Goal: Task Accomplishment & Management: Manage account settings

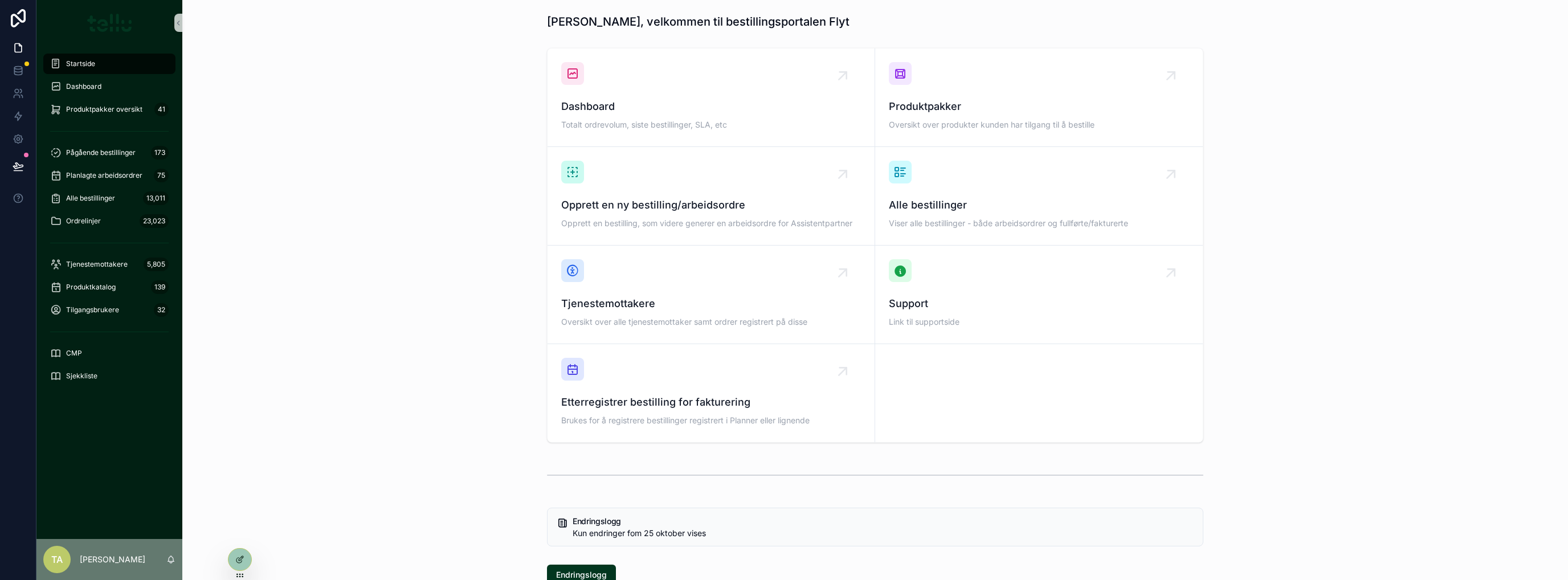
click at [380, 146] on div "Dashboard Totalt ordrevolum, siste bestillinger, SLA, etc Produktpakker Oversik…" at bounding box center [875, 245] width 1368 height 404
click at [128, 159] on div "Pågående bestillinger 173" at bounding box center [109, 153] width 119 height 18
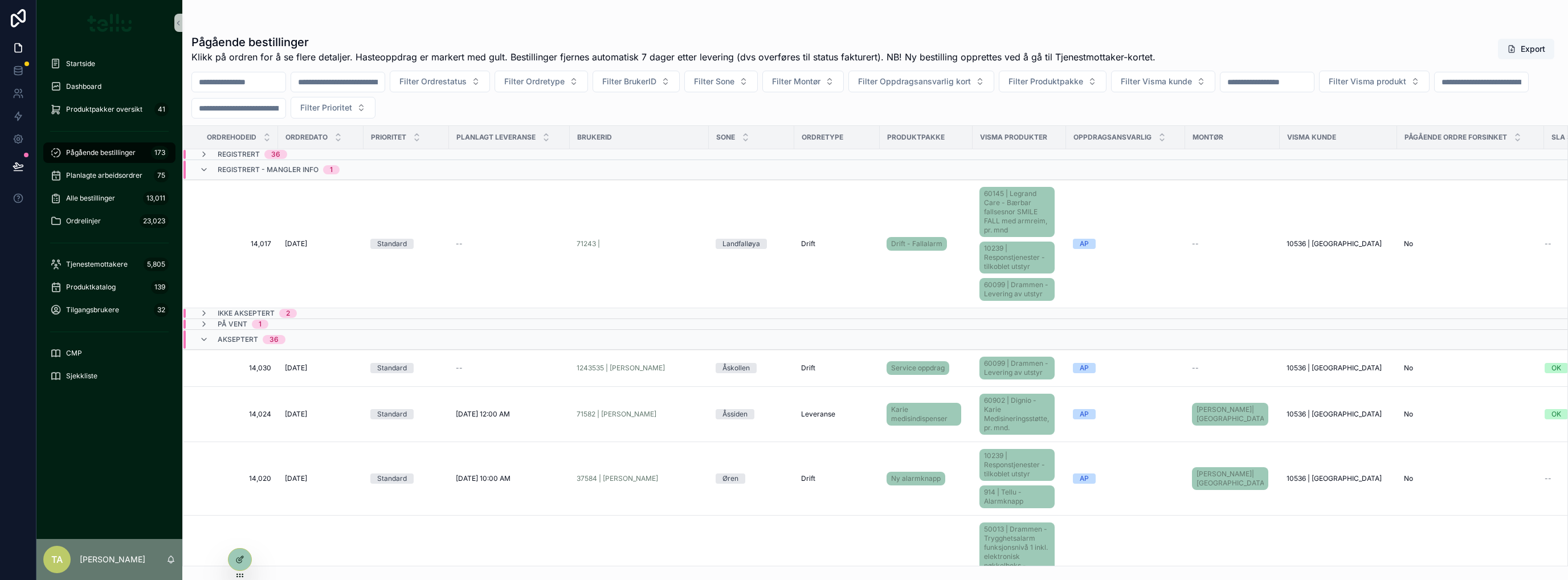
click at [1192, 81] on span "Filter Visma kunde" at bounding box center [1156, 81] width 71 height 12
click at [1201, 165] on span "10016 | Asker Kommune" at bounding box center [1209, 164] width 111 height 12
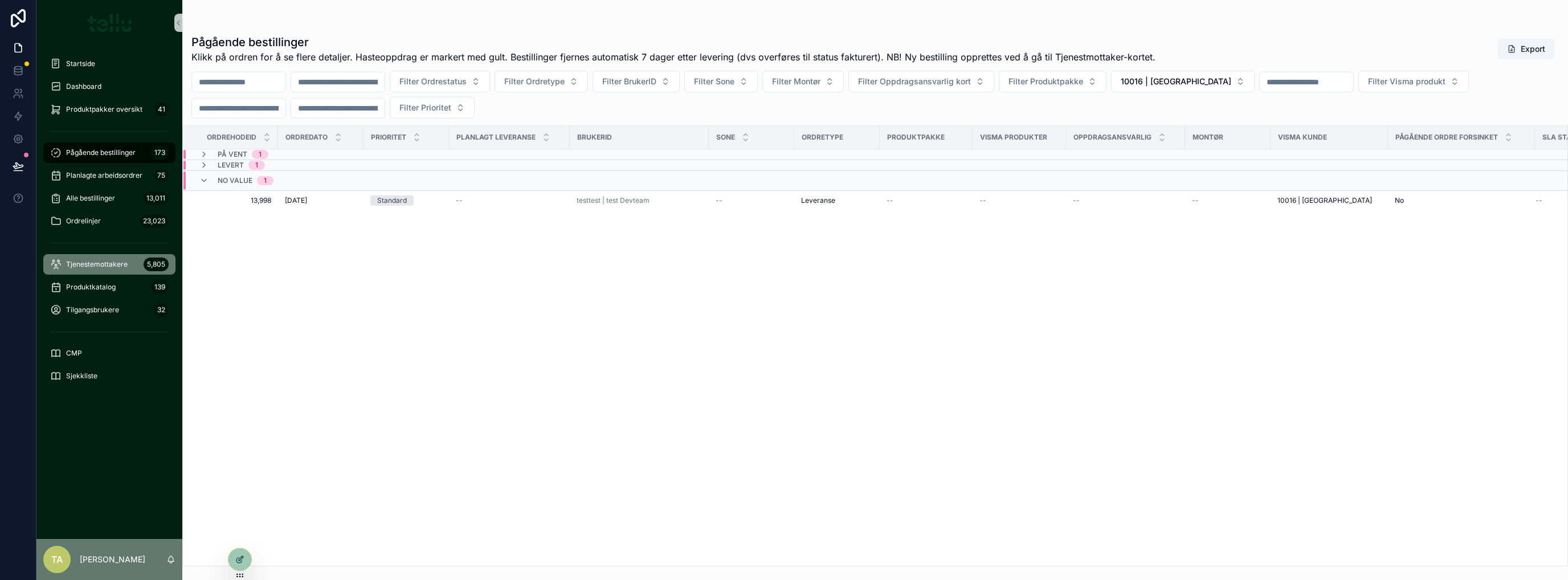
click at [75, 271] on div "Tjenestemottakere 5,805" at bounding box center [109, 264] width 119 height 18
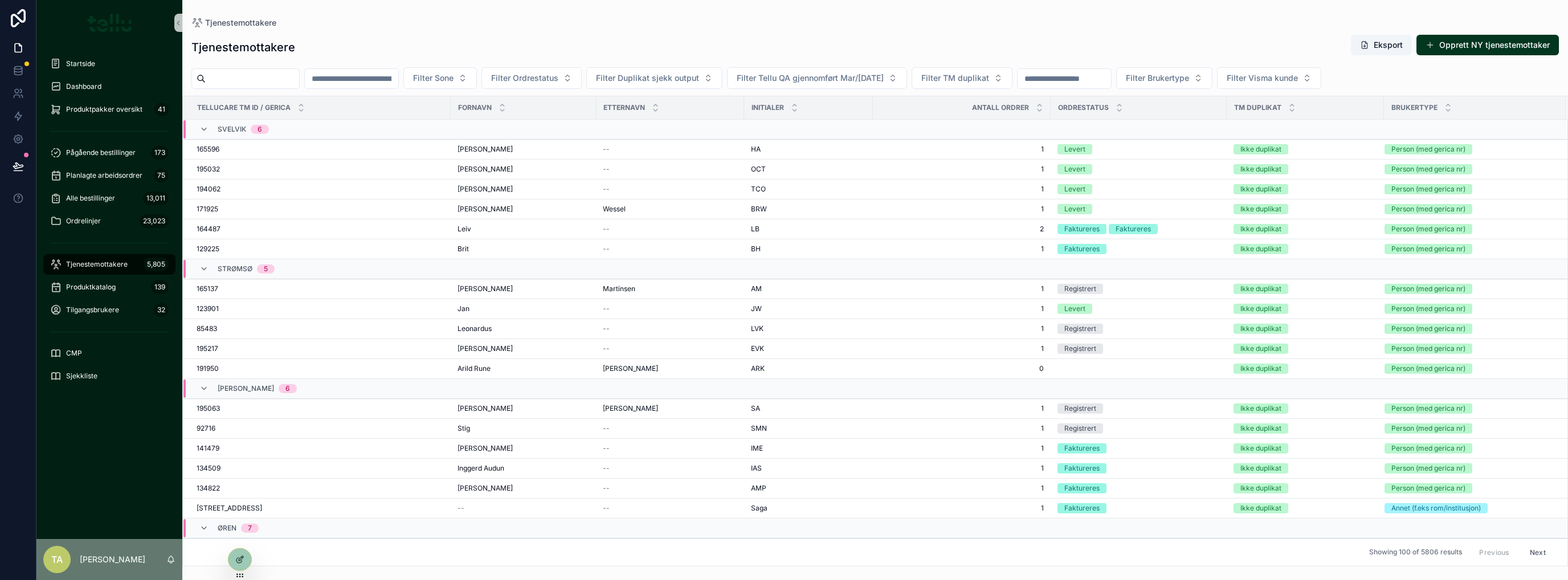
click at [1298, 76] on span "Filter Visma kunde" at bounding box center [1262, 78] width 71 height 12
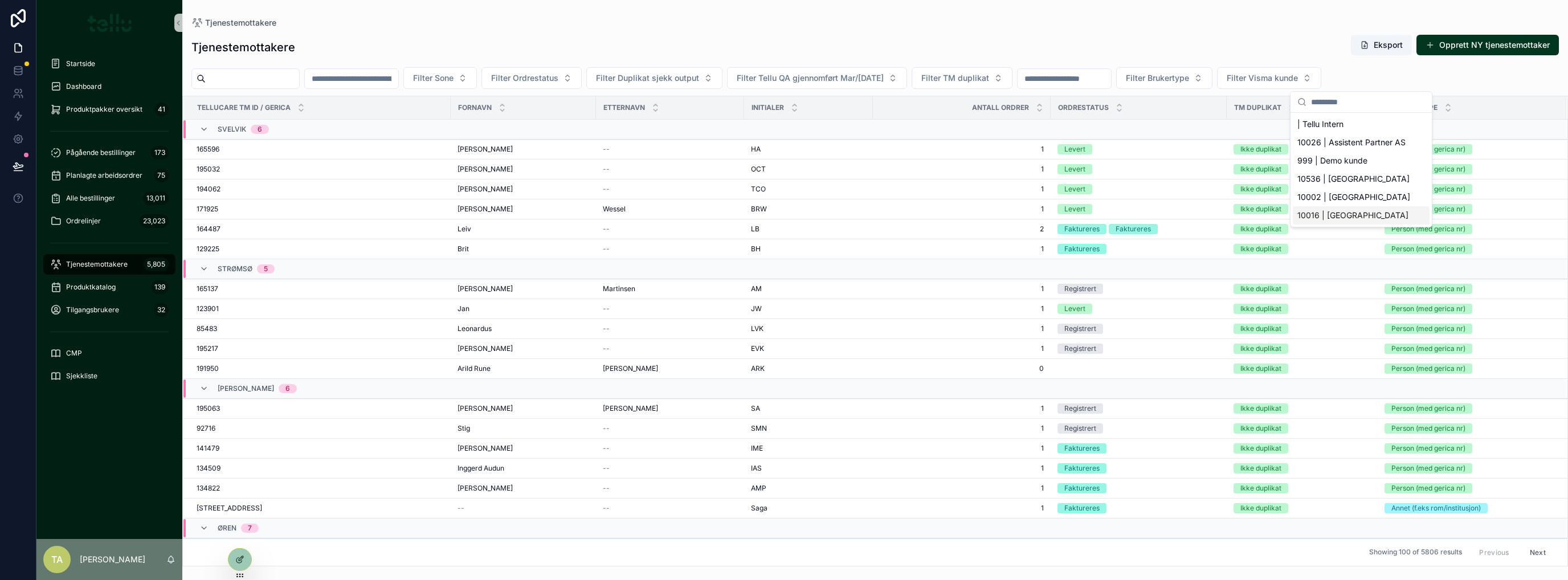
click at [1322, 220] on span "10016 | Asker Kommune" at bounding box center [1353, 215] width 111 height 12
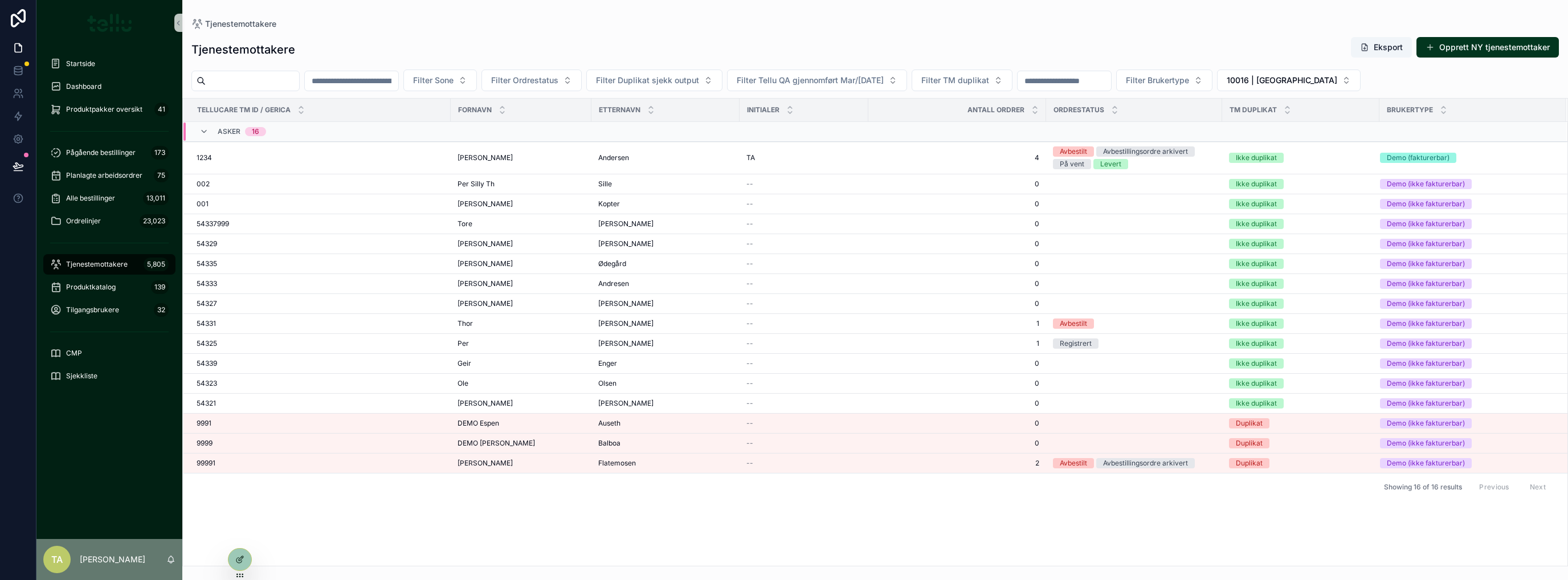
click at [221, 160] on div "1234 1234" at bounding box center [320, 158] width 247 height 9
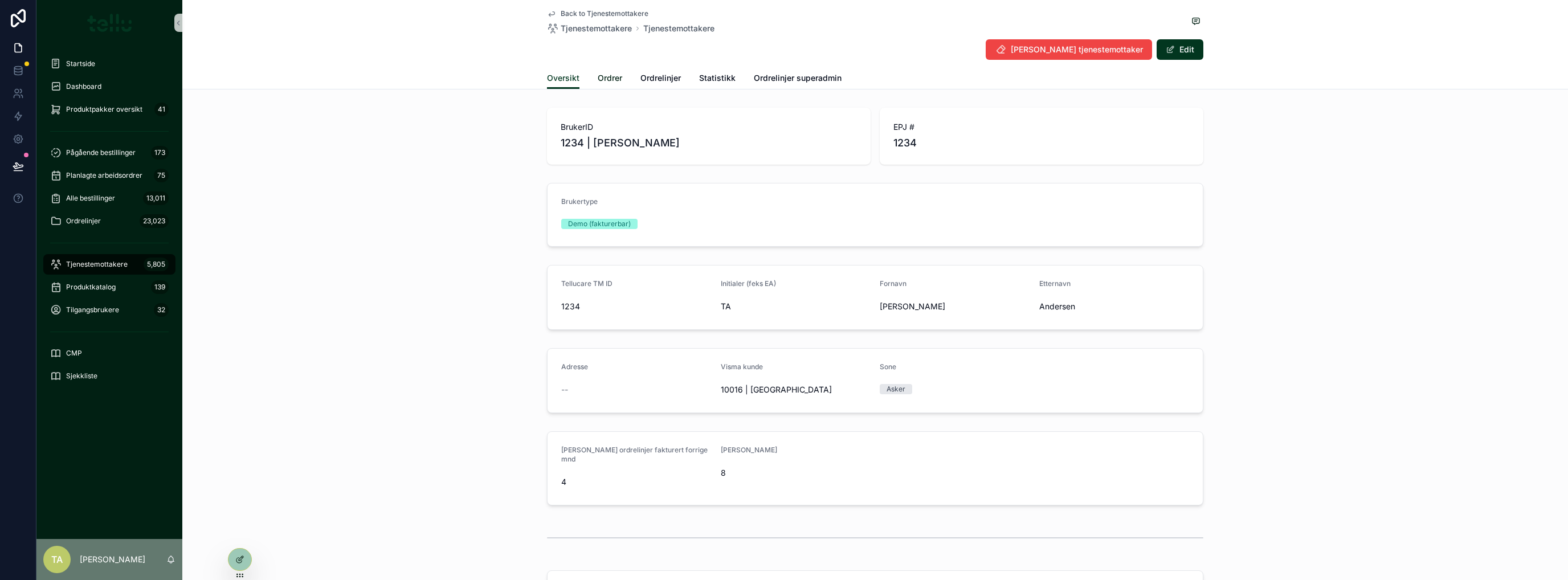
click at [610, 81] on span "Ordrer" at bounding box center [610, 78] width 24 height 12
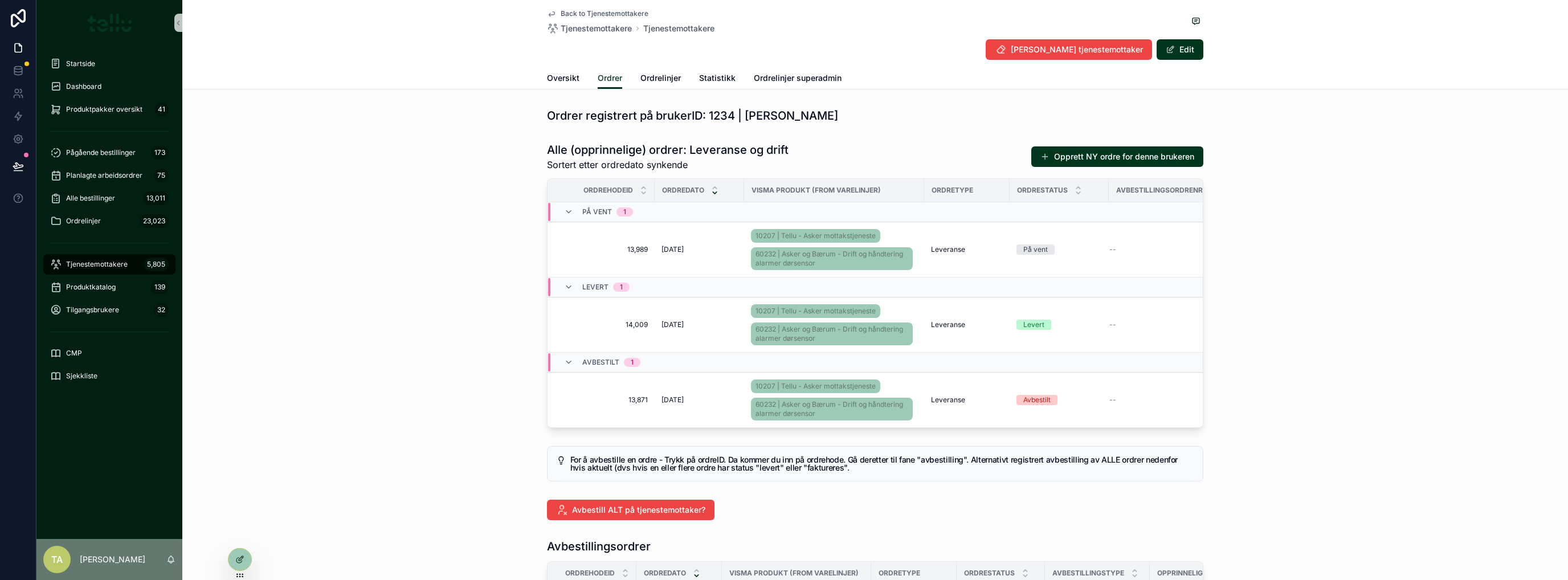
click at [1181, 160] on button "Opprett NY ordre for denne brukeren" at bounding box center [1117, 157] width 172 height 21
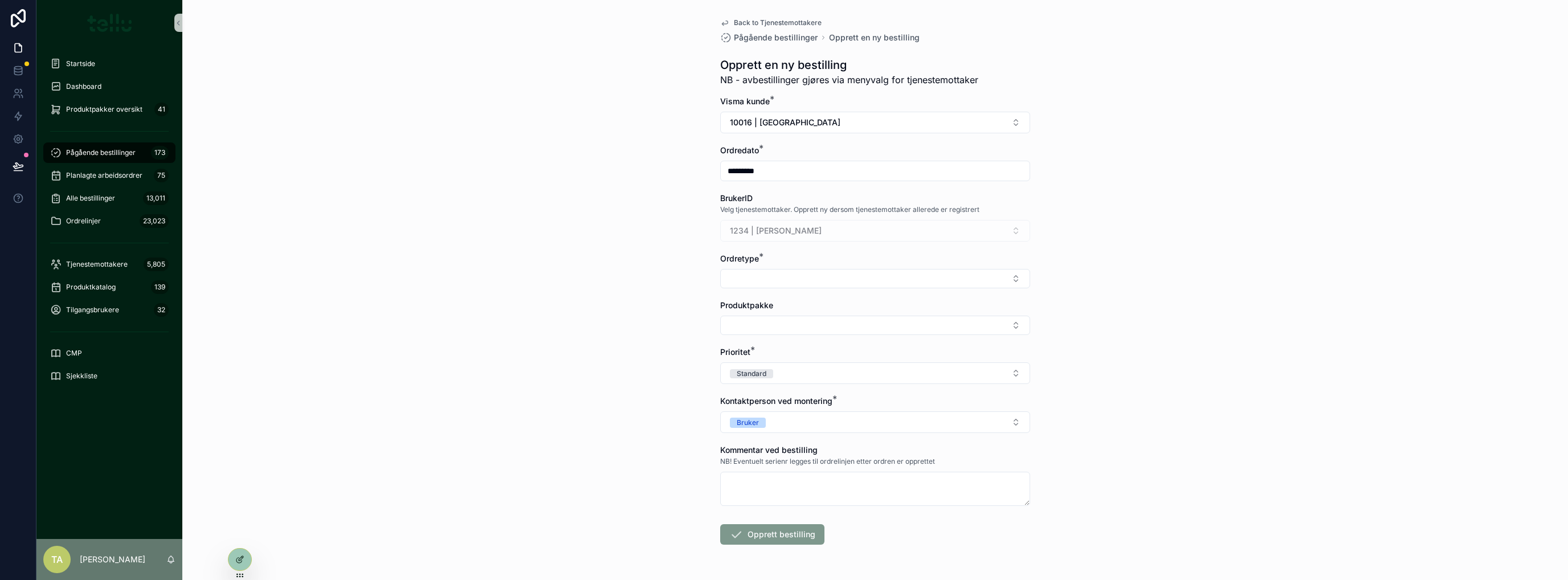
click at [779, 273] on button "Select Button" at bounding box center [875, 279] width 310 height 19
click at [769, 325] on div "Leveranse" at bounding box center [871, 323] width 304 height 18
click at [753, 334] on button "Select Button" at bounding box center [875, 327] width 310 height 19
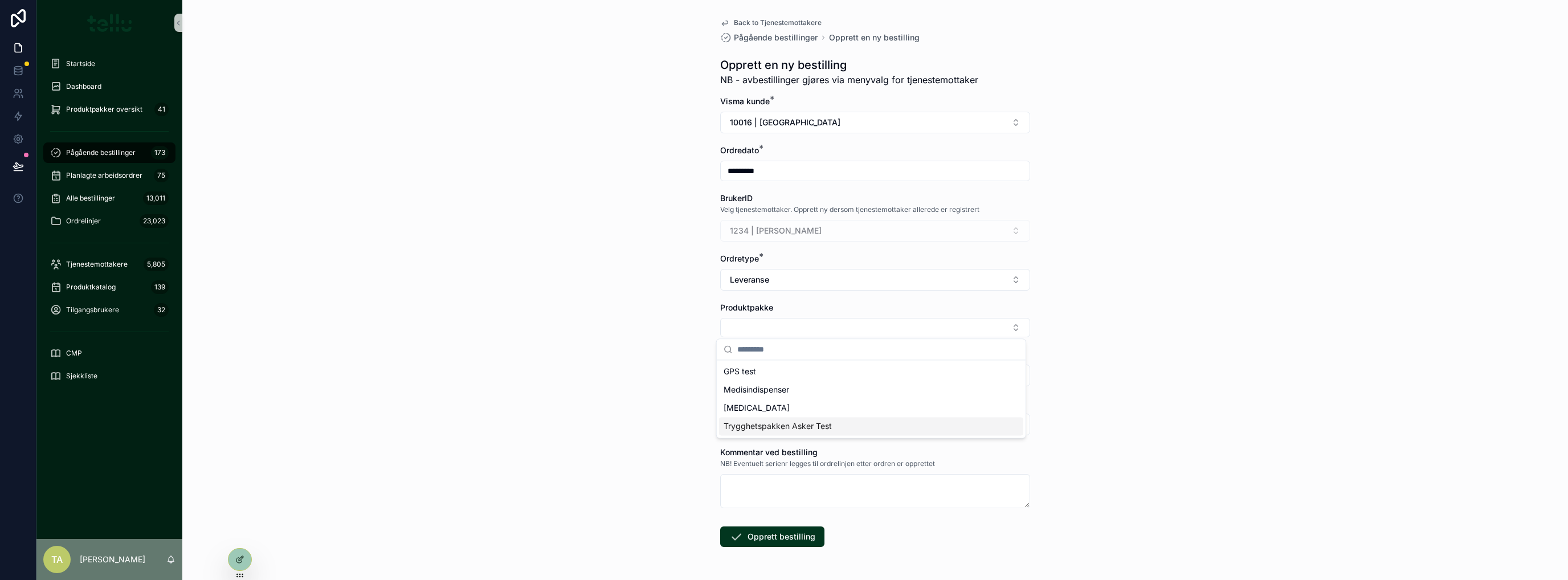
click at [762, 422] on span "Trygghetspakken Asker Test" at bounding box center [778, 426] width 108 height 12
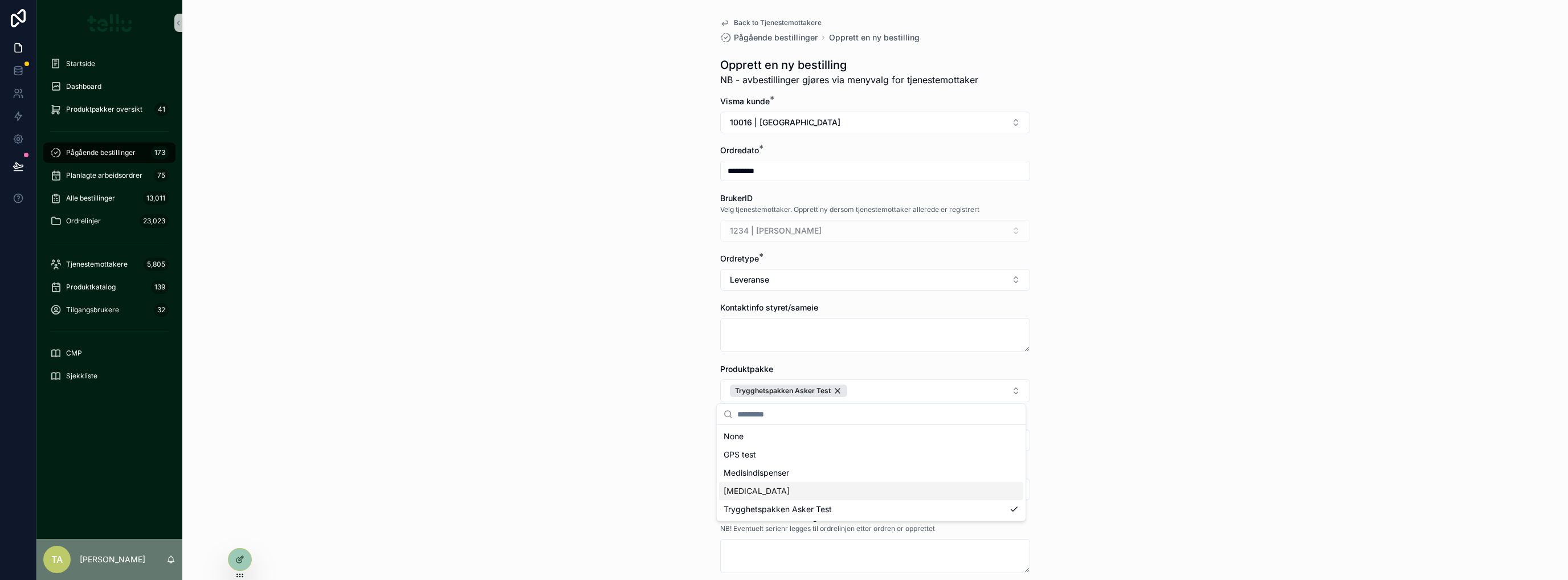
click at [530, 277] on div "Back to Tjenestemottakere Pågående bestillinger Opprett en ny bestilling Oppret…" at bounding box center [875, 290] width 1385 height 580
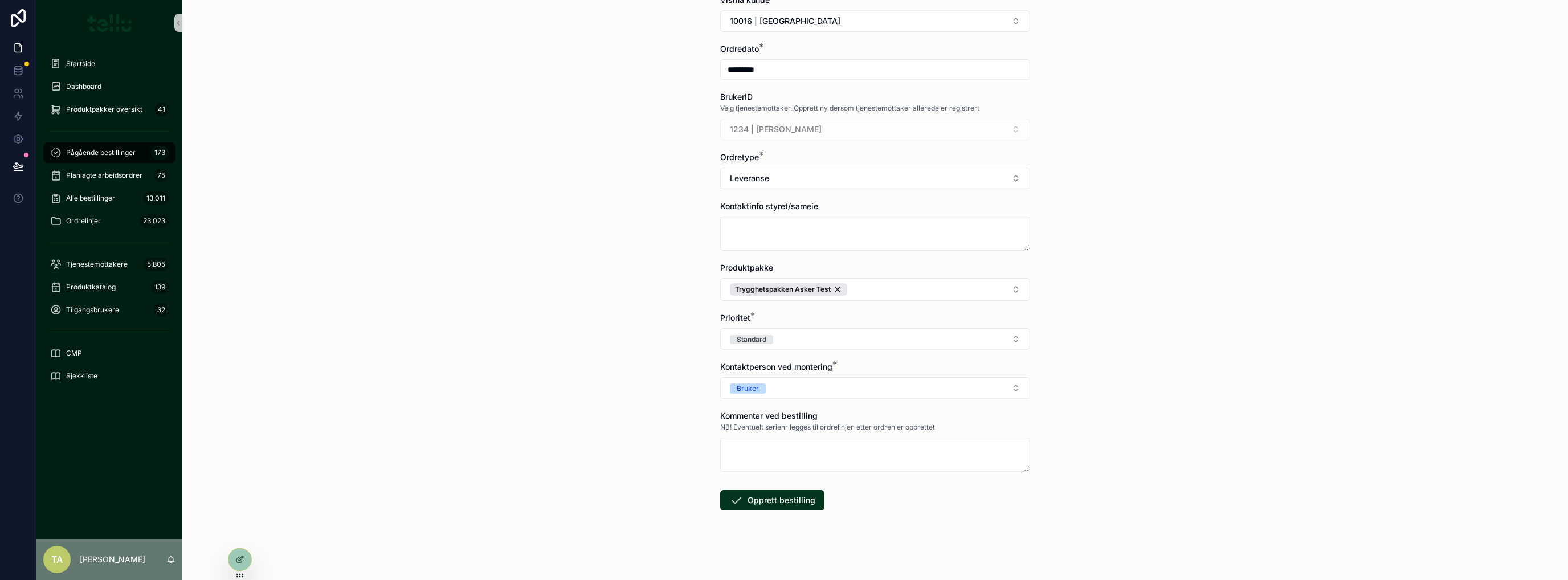
scroll to position [103, 0]
click at [752, 503] on button "Opprett bestilling" at bounding box center [772, 498] width 104 height 21
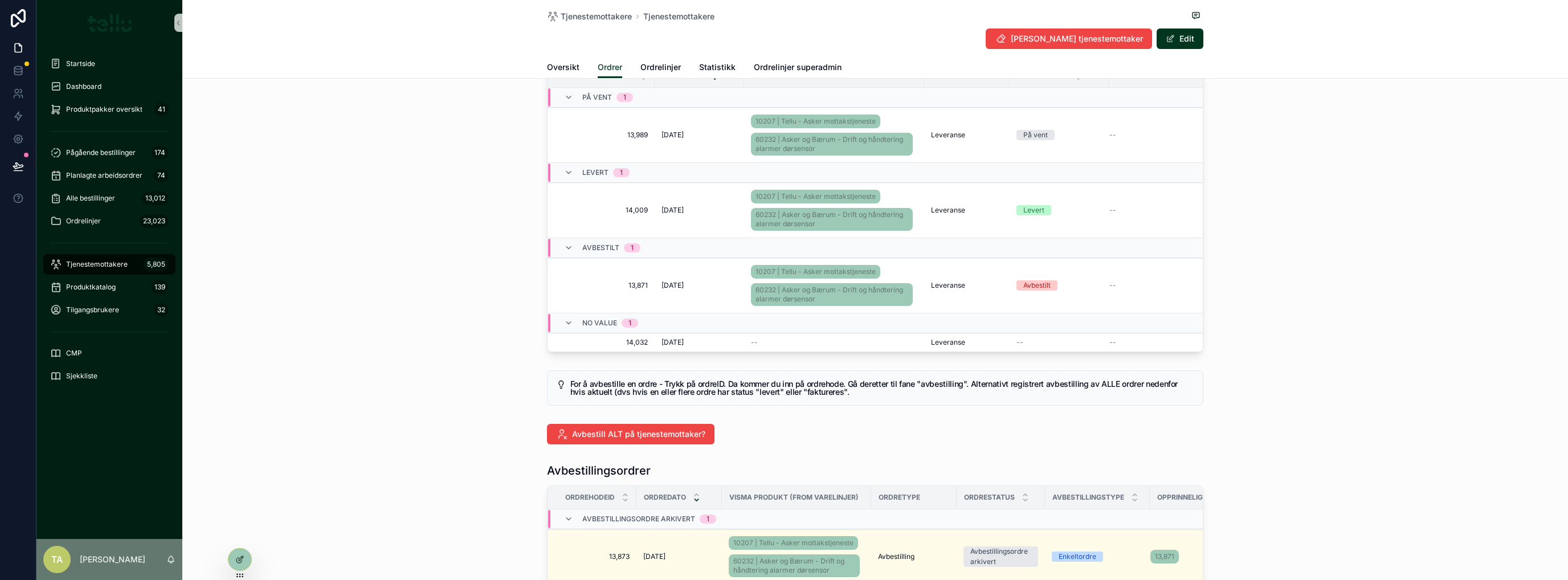
click at [606, 341] on span "14,032" at bounding box center [604, 342] width 86 height 9
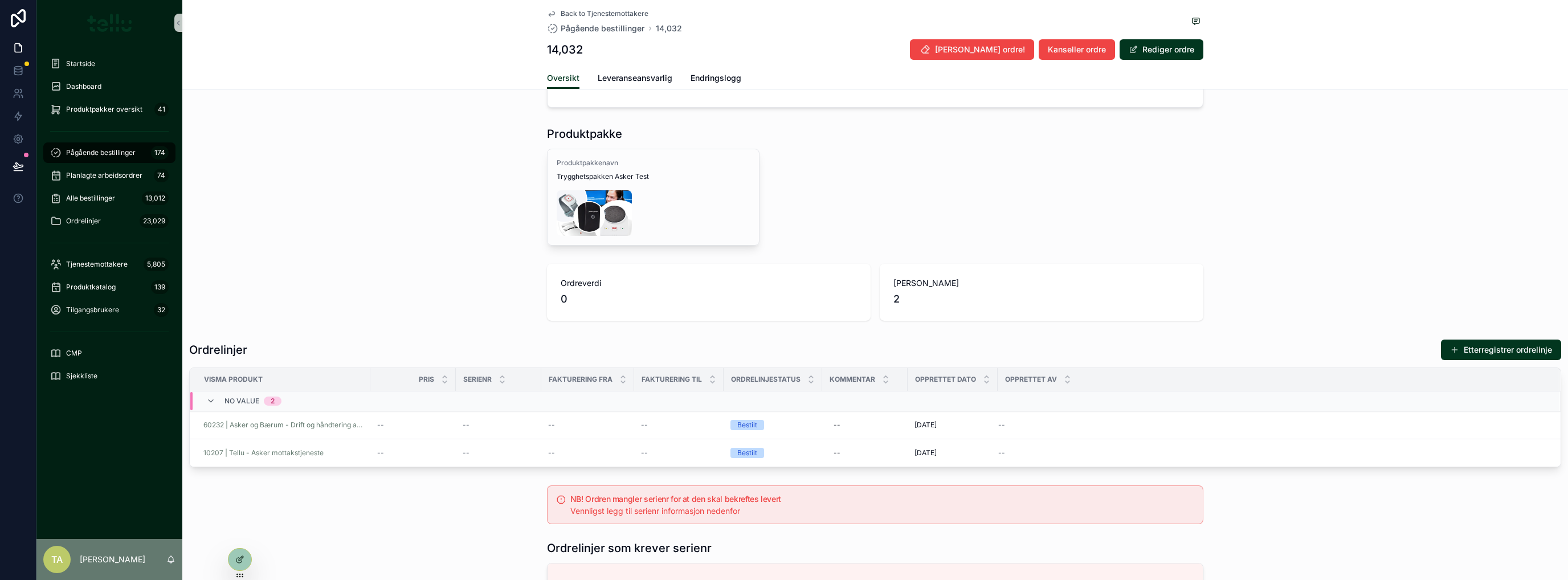
scroll to position [607, 0]
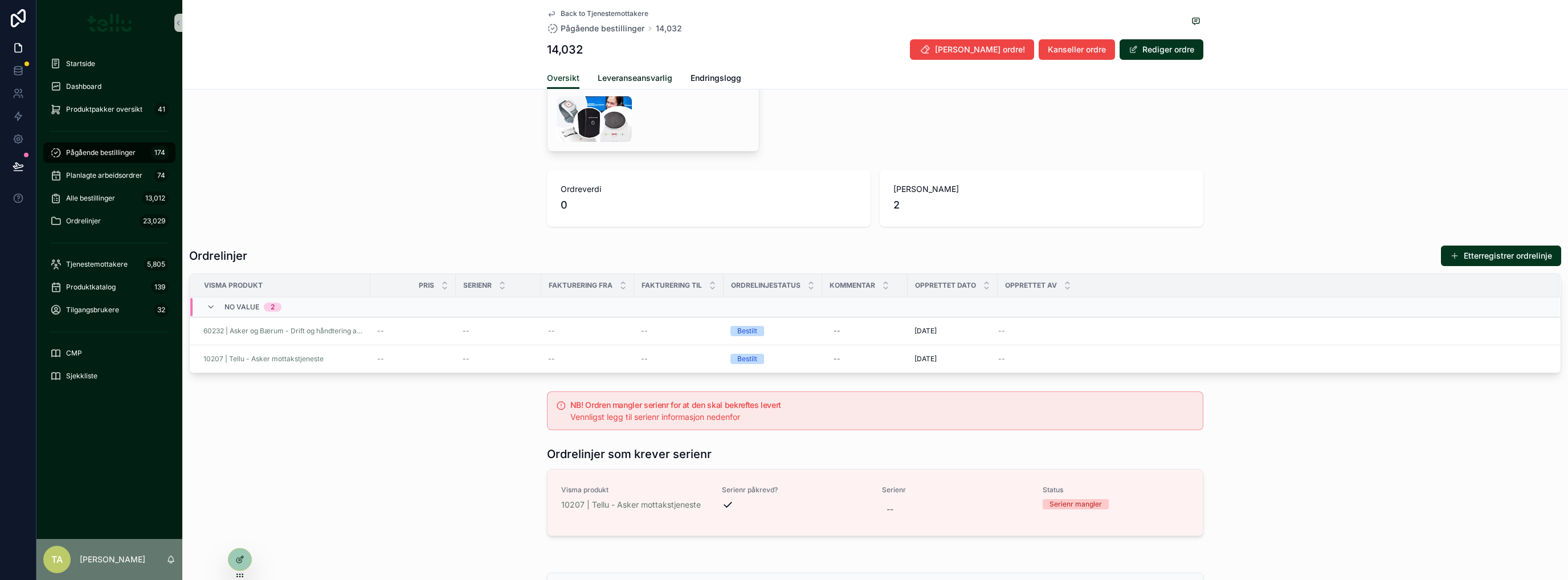
click at [617, 80] on span "Leveranseansvarlig" at bounding box center [635, 78] width 75 height 12
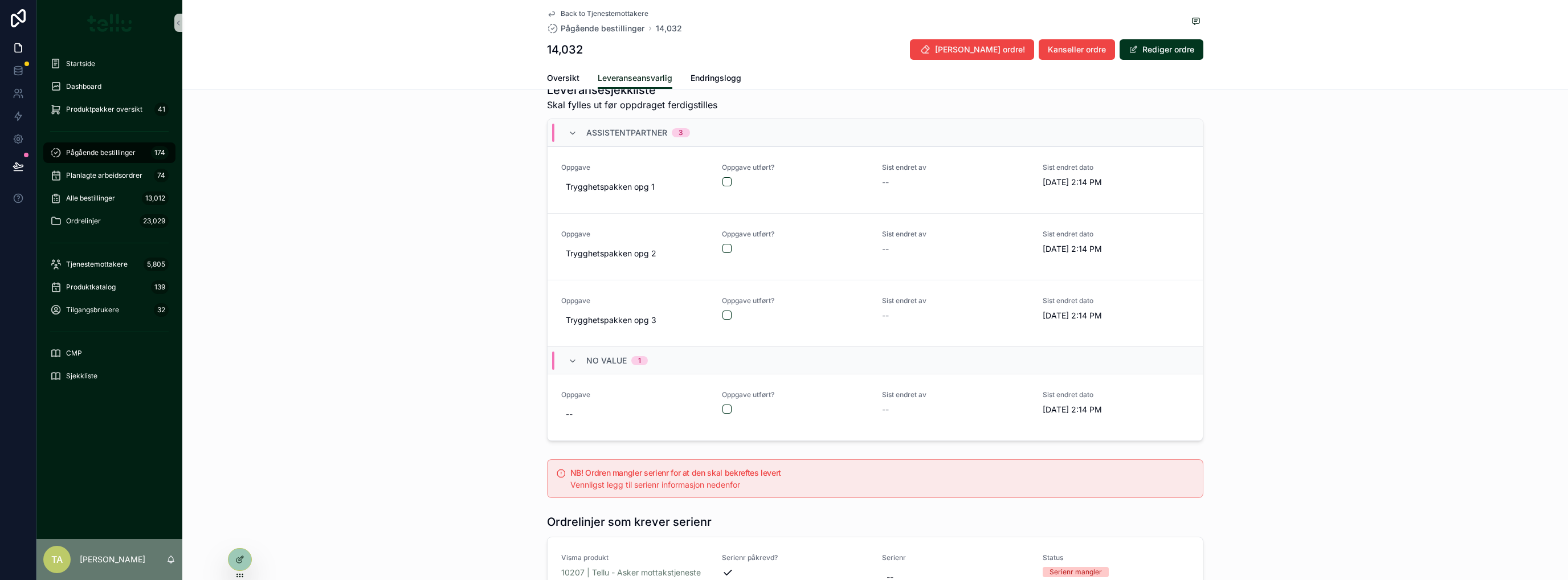
scroll to position [696, 0]
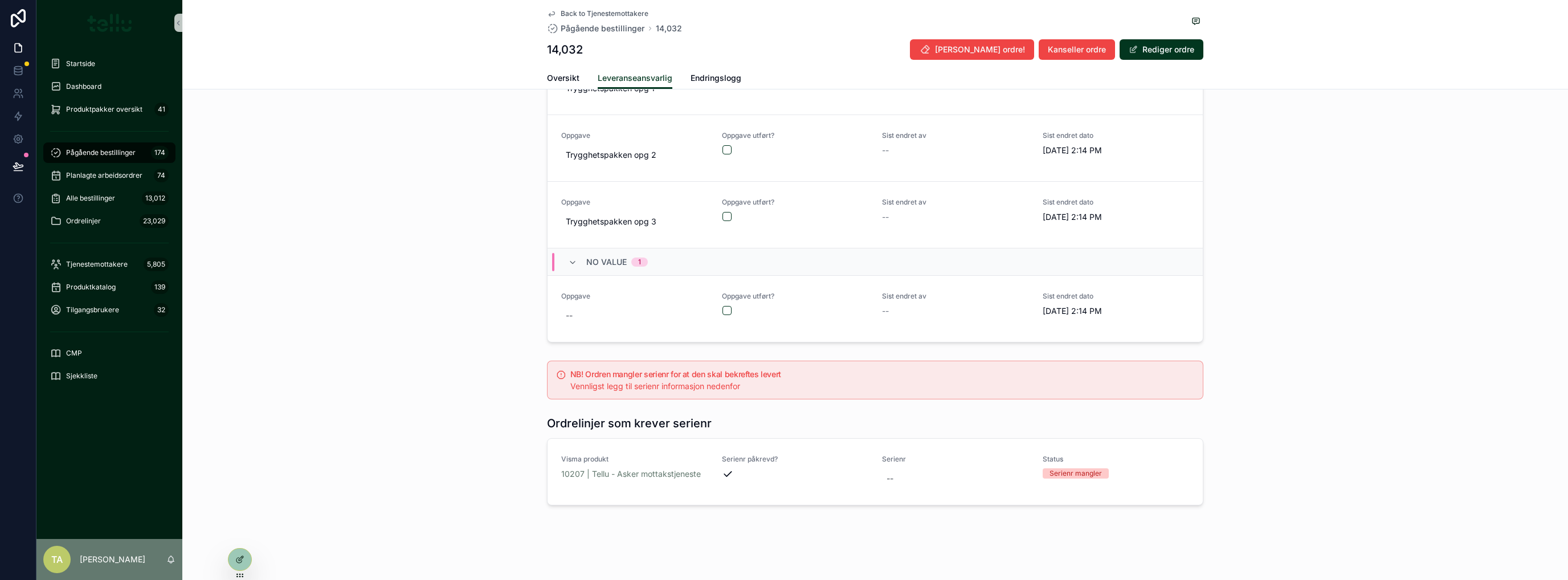
click at [910, 477] on div "--" at bounding box center [956, 478] width 147 height 21
type input "***"
click at [909, 477] on div "--" at bounding box center [956, 478] width 147 height 21
click at [1024, 493] on icon "scrollable content" at bounding box center [1022, 490] width 9 height 9
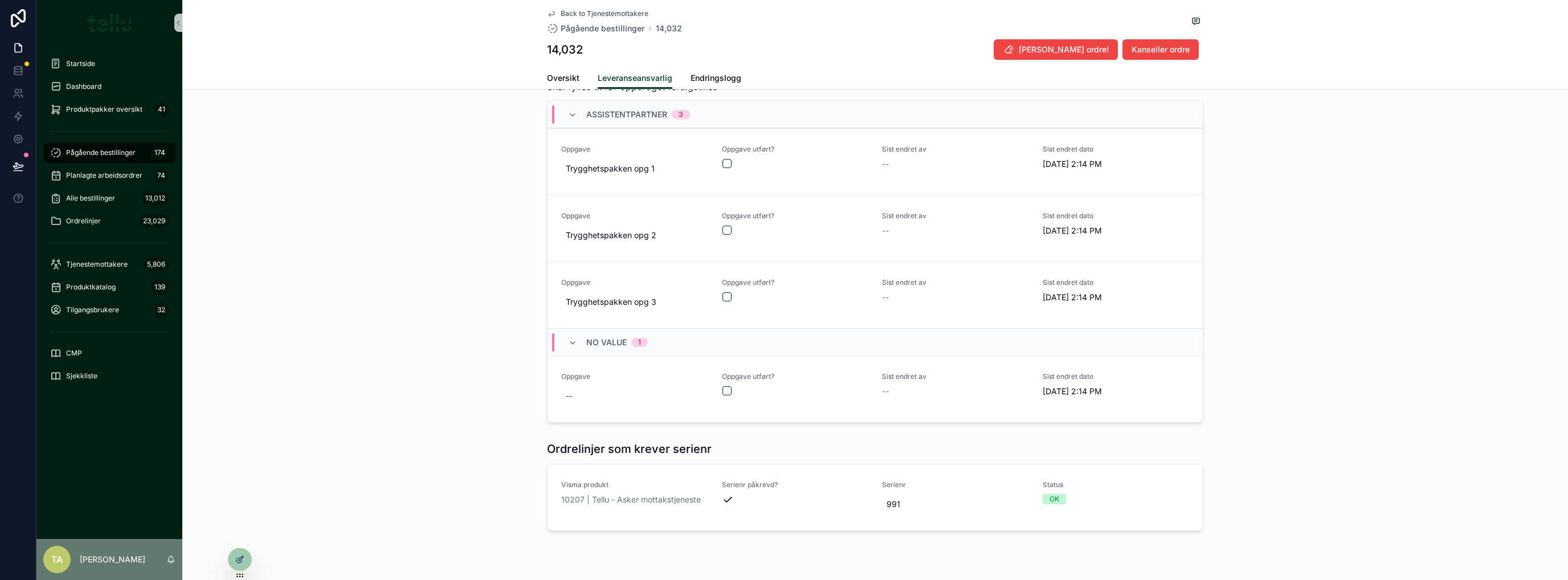
scroll to position [603, 0]
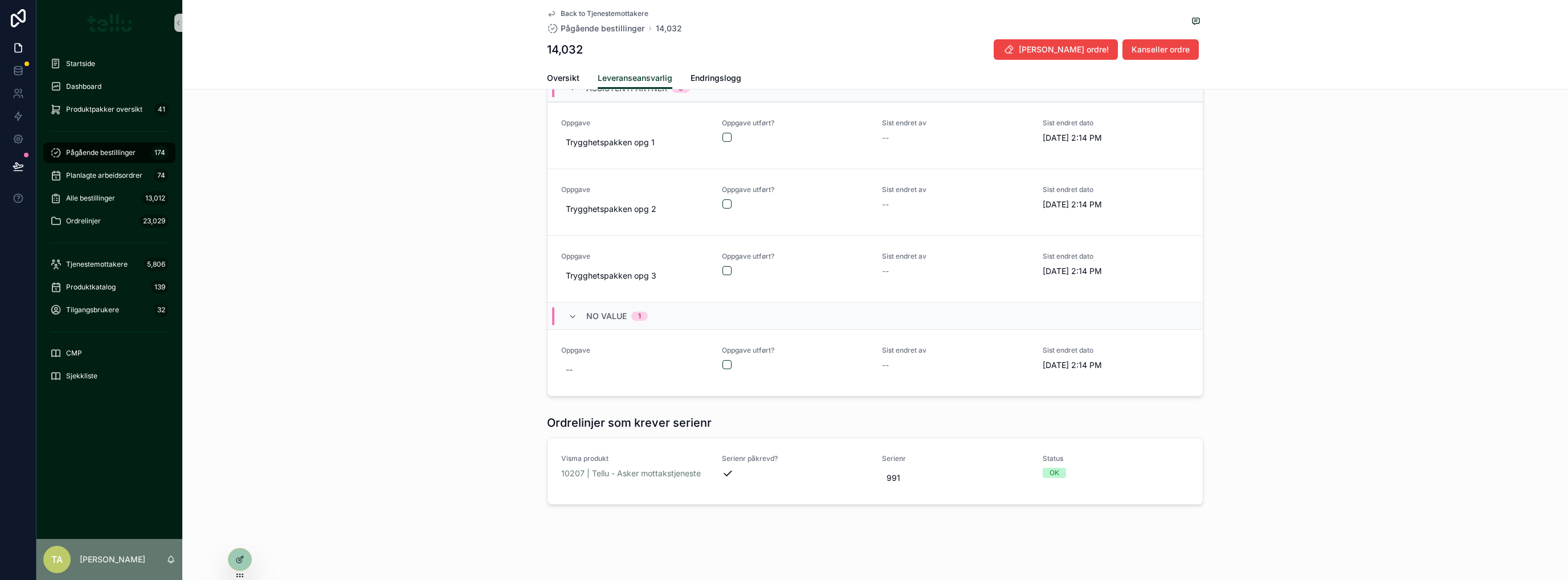
click at [104, 151] on span "Pågående bestillinger" at bounding box center [101, 152] width 69 height 9
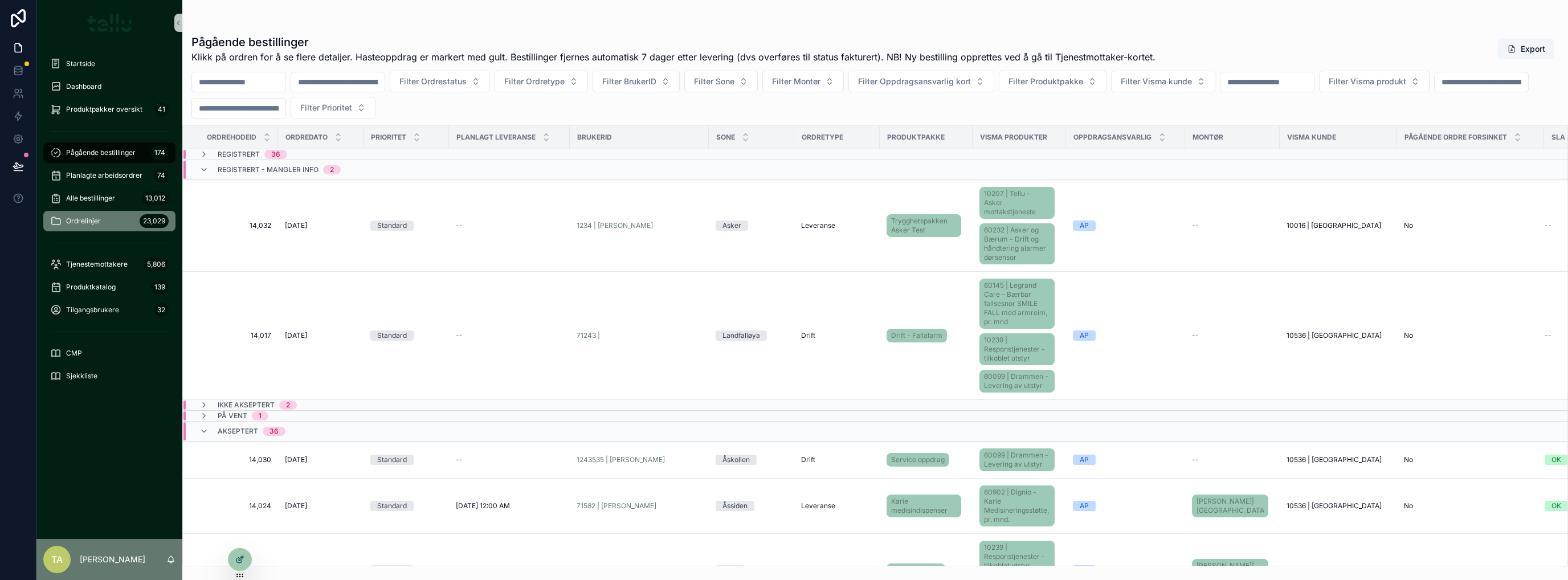
click at [89, 218] on span "Ordrelinjer" at bounding box center [83, 221] width 35 height 9
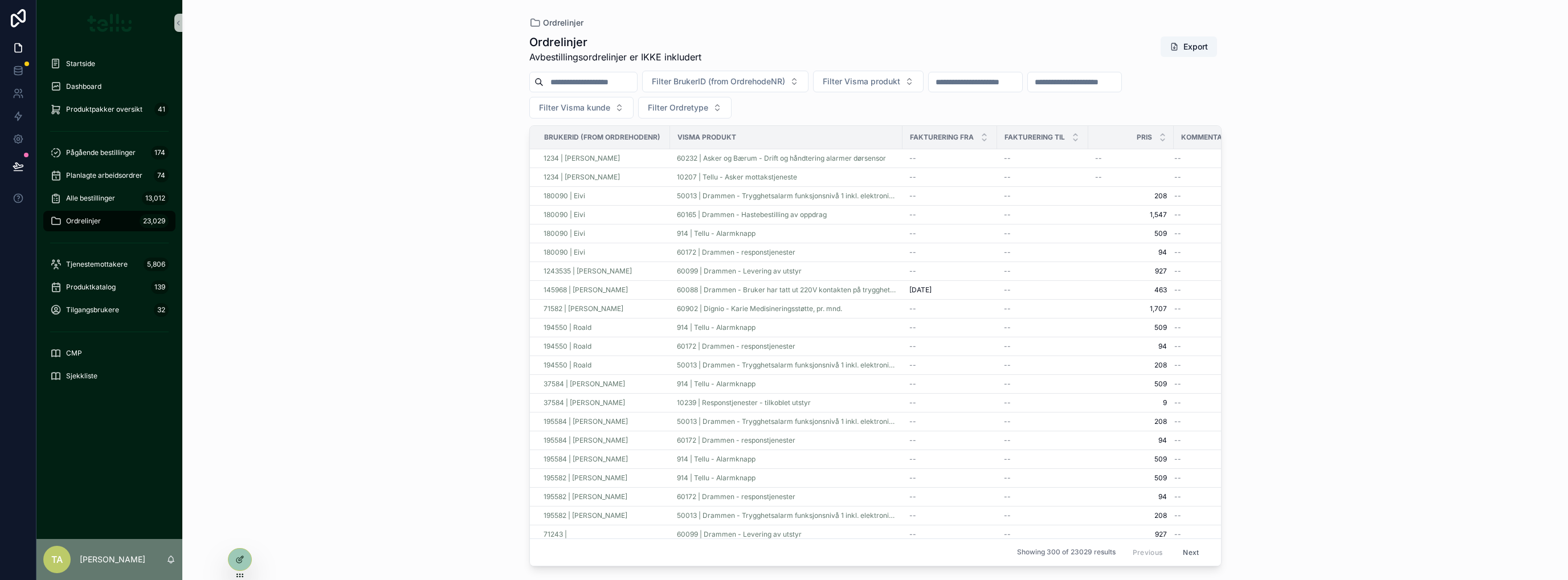
click at [653, 155] on div "1234 | Thomas Andersen" at bounding box center [603, 158] width 120 height 9
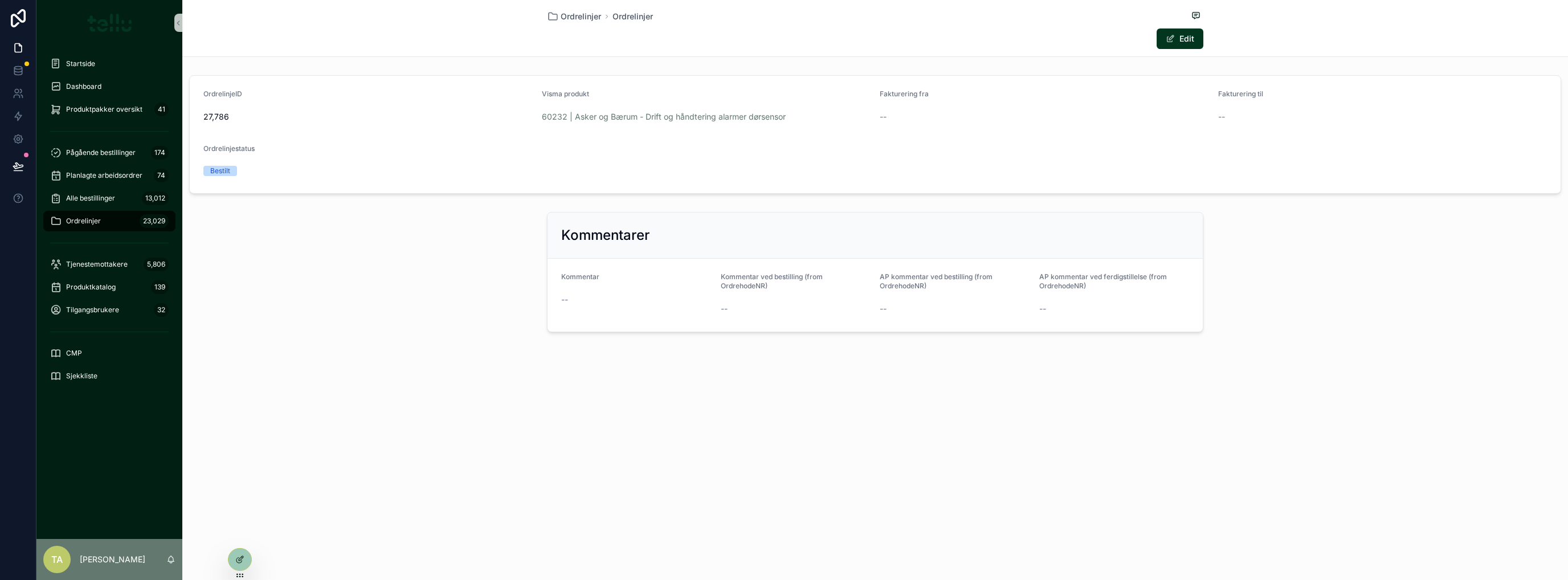
click at [423, 309] on div "Kommentarer Kommentar -- Kommentar ved bestilling (from OrdrehodeNR) -- AP komm…" at bounding box center [875, 272] width 1385 height 129
click at [422, 308] on div "Kommentarer Kommentar -- Kommentar ved bestilling (from OrdrehodeNR) -- AP komm…" at bounding box center [875, 272] width 1385 height 129
click at [1180, 37] on button "Edit" at bounding box center [1180, 39] width 47 height 21
click at [1172, 41] on button "Done" at bounding box center [1177, 39] width 52 height 21
click at [247, 554] on div at bounding box center [239, 559] width 23 height 22
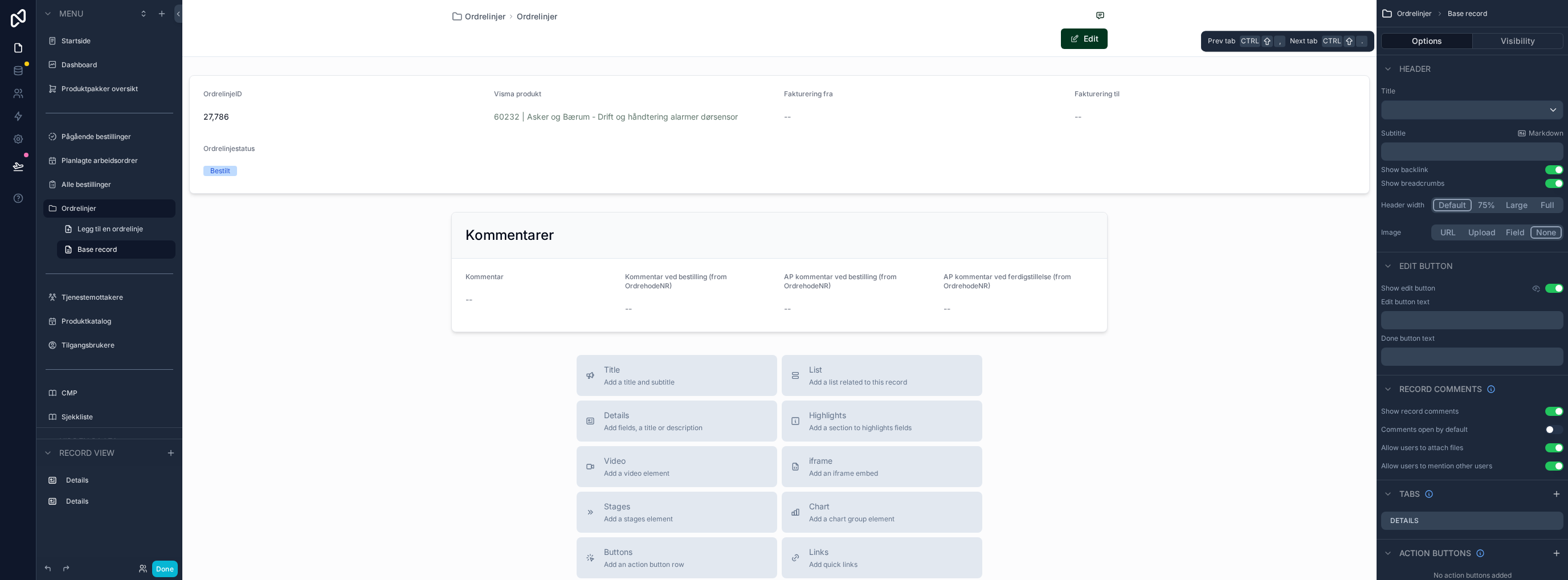
click at [1497, 40] on button "Visibility" at bounding box center [1519, 41] width 91 height 16
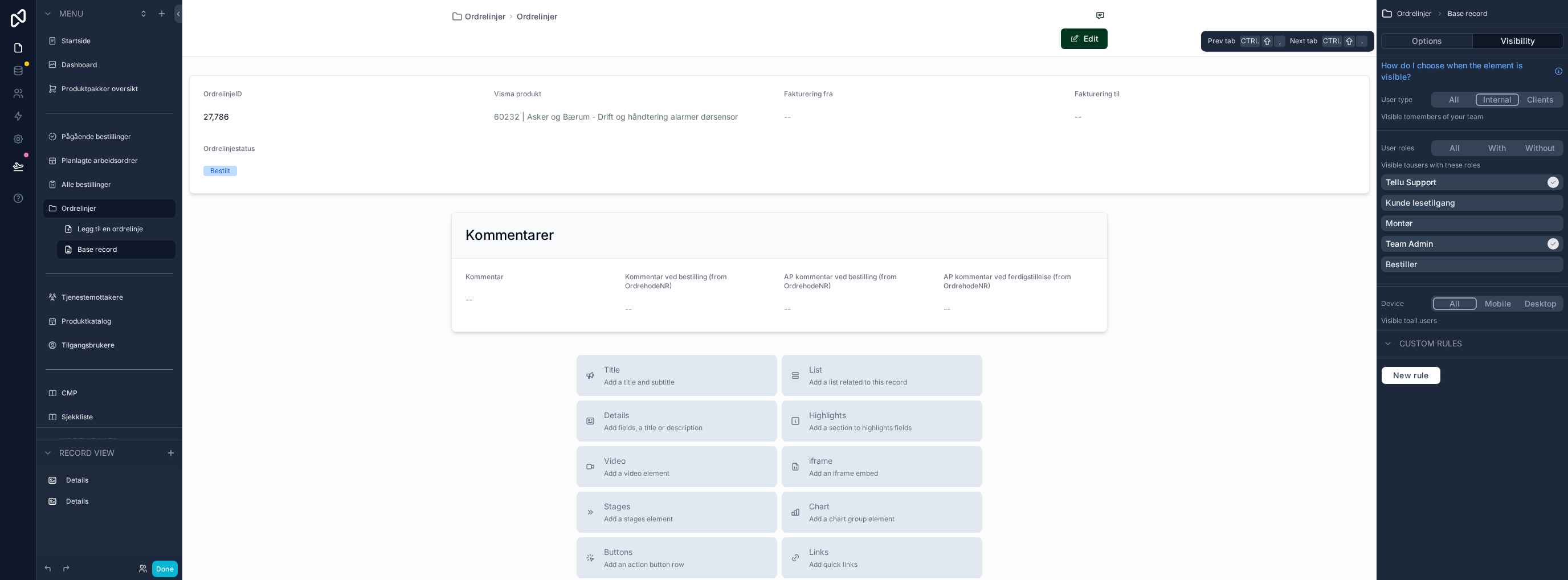
click at [1415, 38] on button "Options" at bounding box center [1427, 41] width 92 height 16
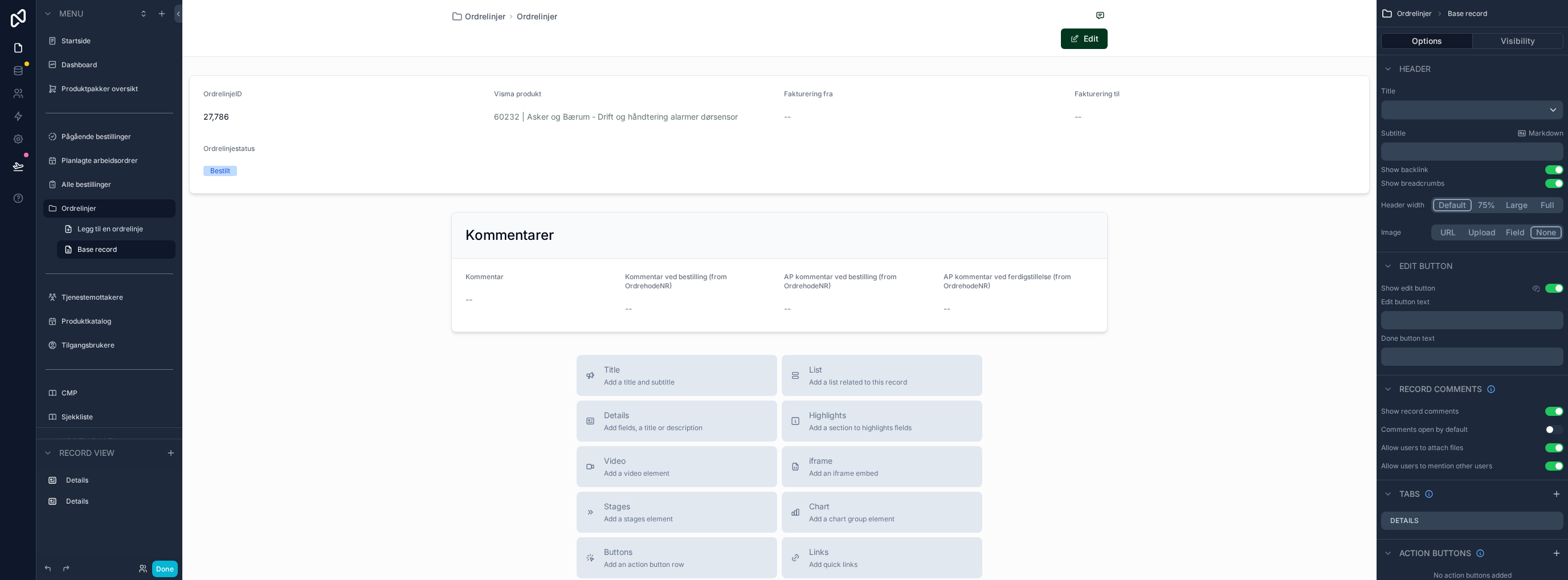
click at [1108, 236] on div "scrollable content" at bounding box center [780, 272] width 1194 height 129
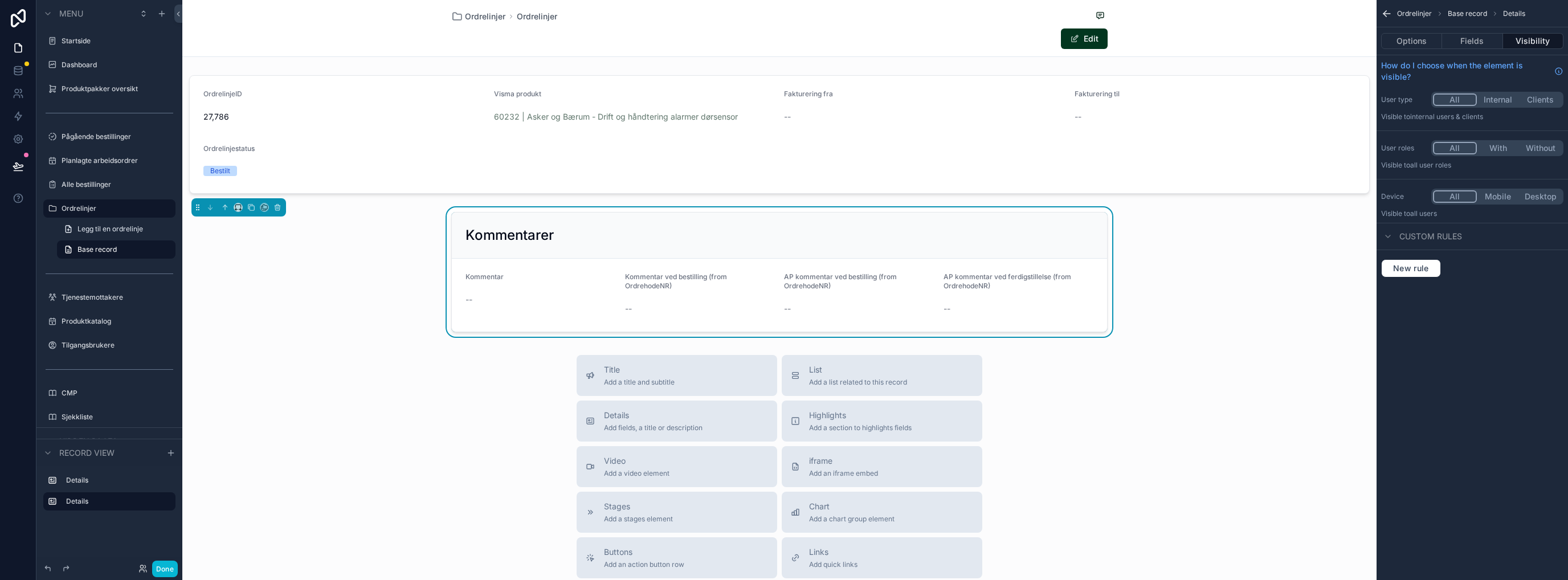
click at [1413, 40] on button "Options" at bounding box center [1412, 41] width 61 height 16
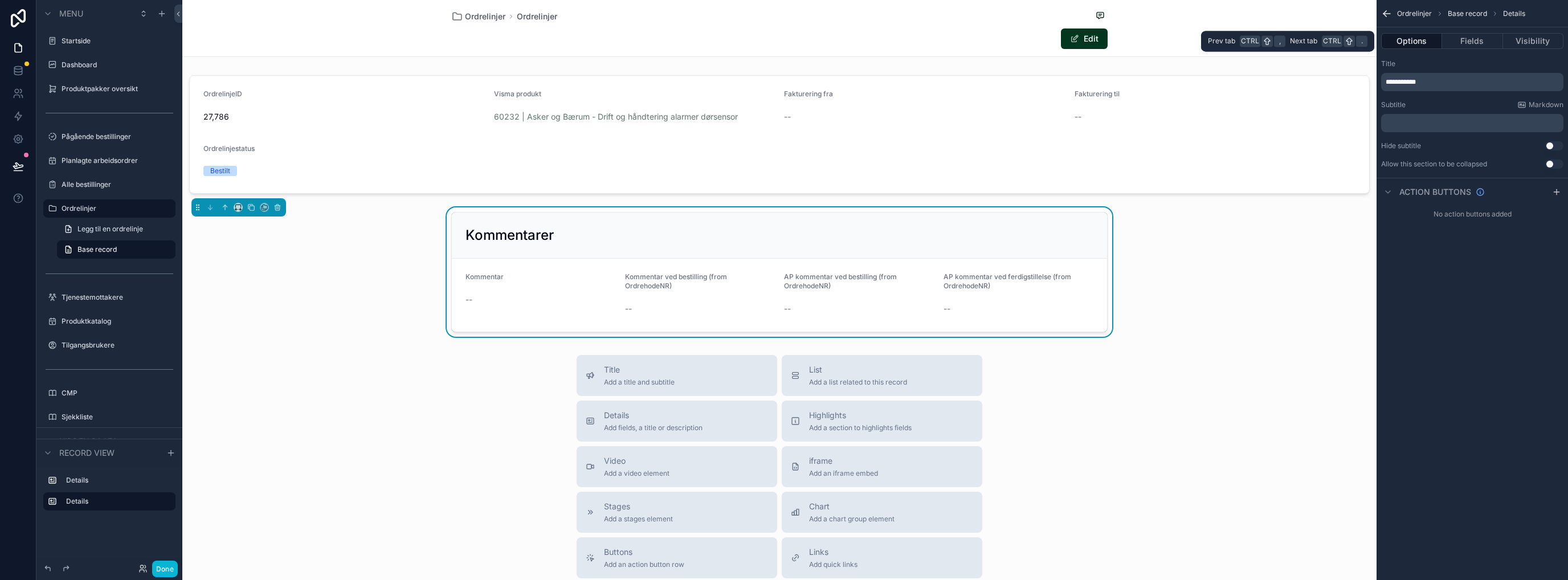
click at [1458, 40] on button "Fields" at bounding box center [1472, 41] width 60 height 16
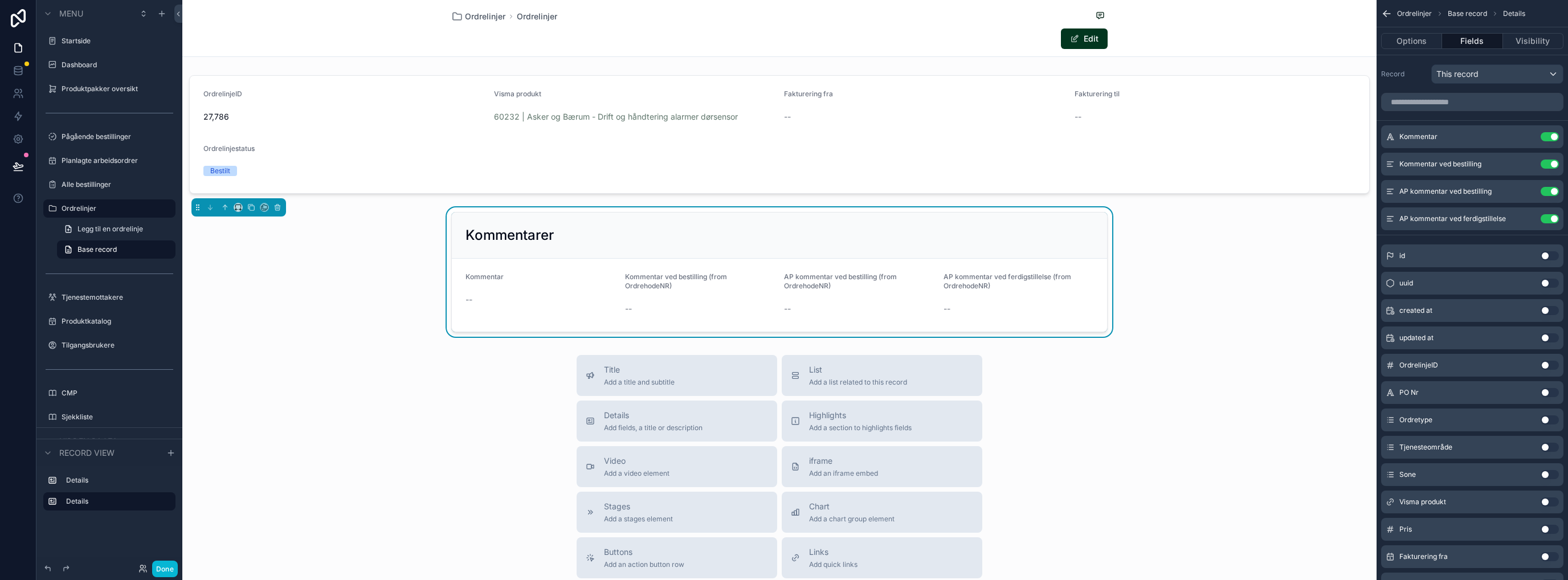
click at [0, 0] on icon "scrollable content" at bounding box center [0, 0] width 0 height 0
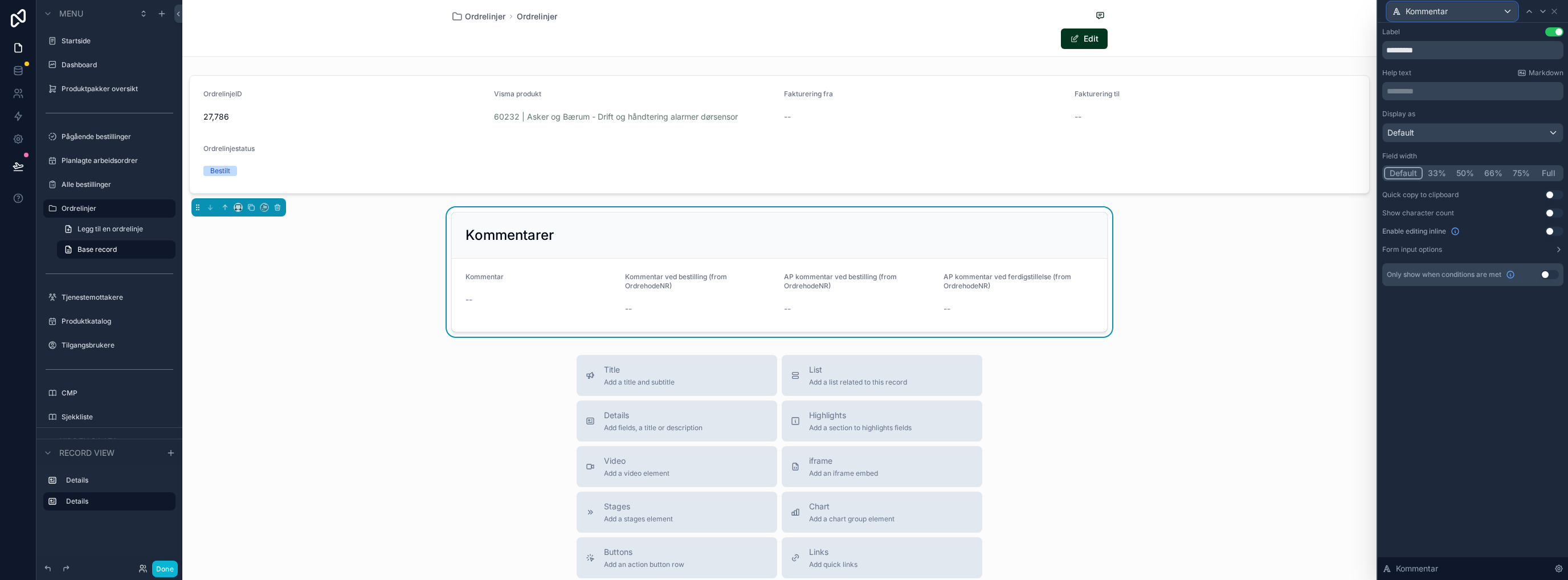
click at [1509, 11] on div "Kommentar" at bounding box center [1452, 12] width 130 height 18
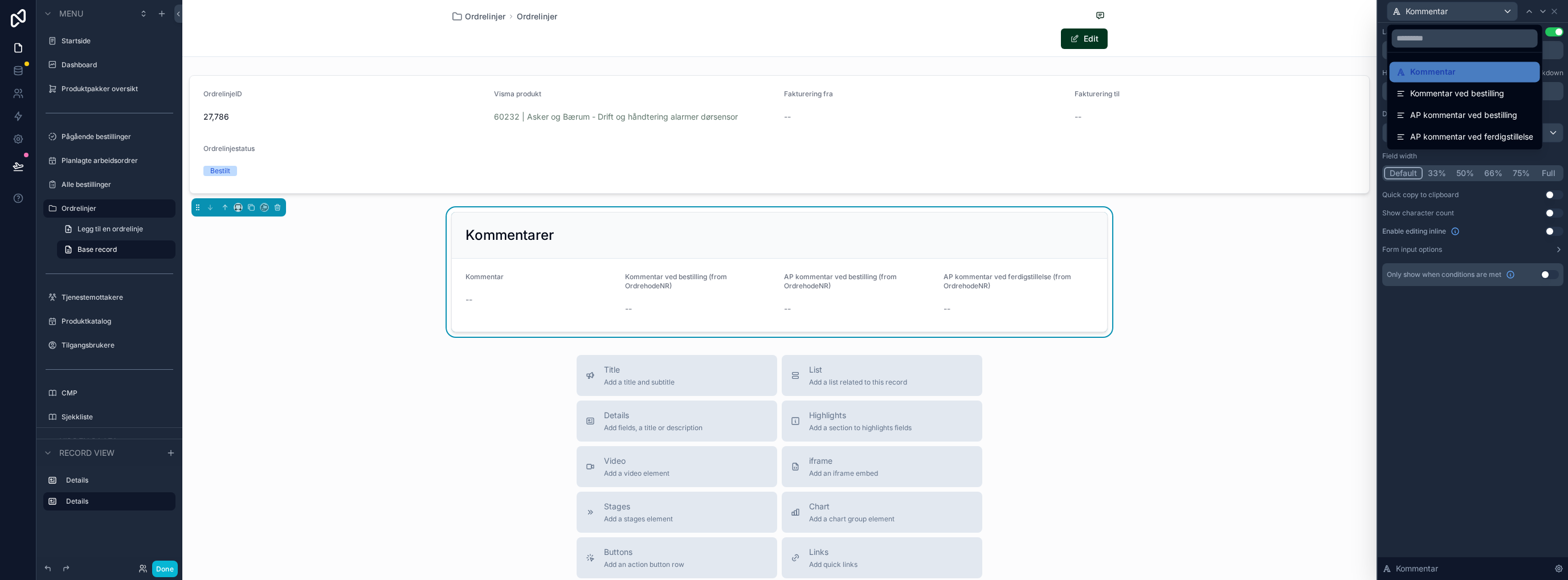
click at [1509, 11] on div at bounding box center [1472, 290] width 191 height 580
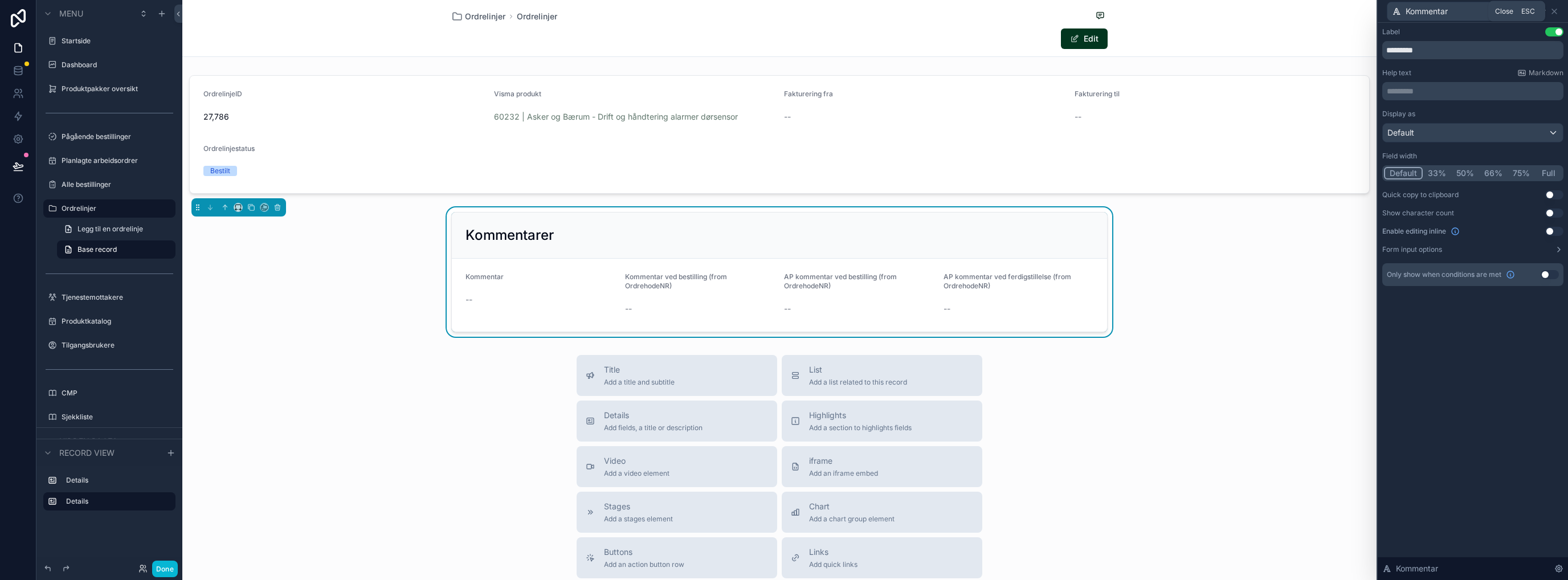
click at [1556, 10] on icon at bounding box center [1554, 11] width 9 height 9
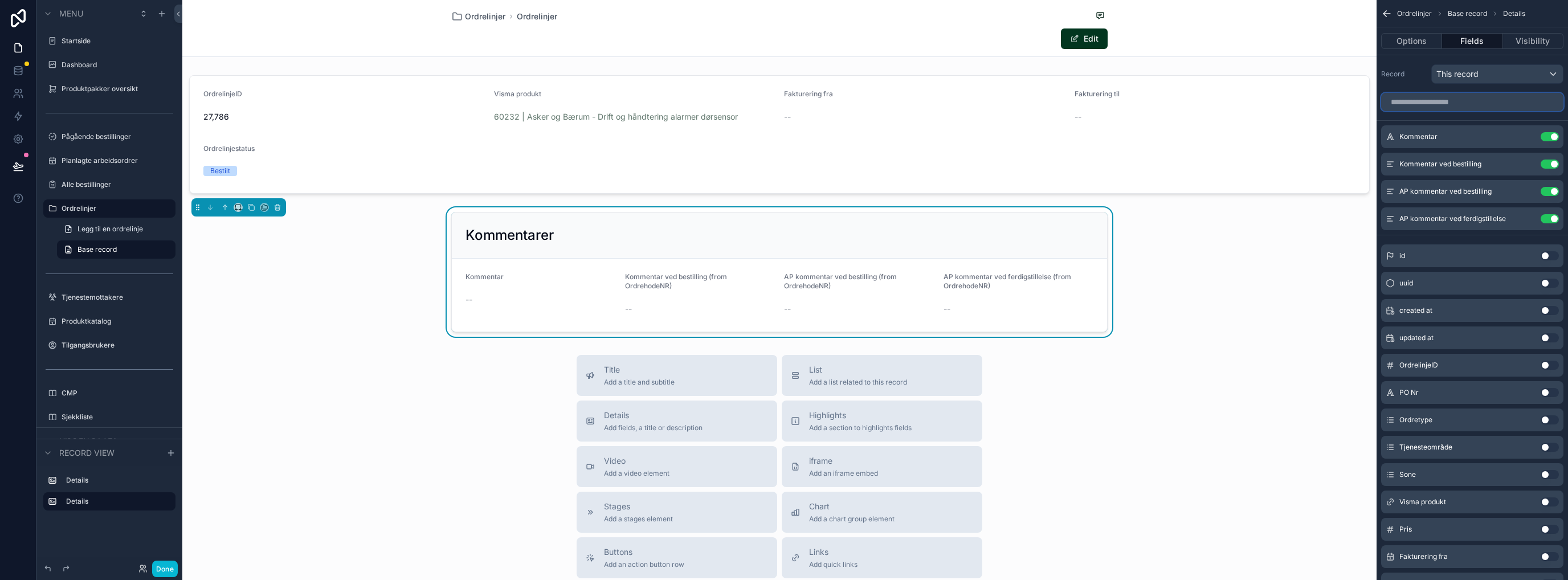
click at [1423, 102] on input "scrollable content" at bounding box center [1472, 102] width 183 height 18
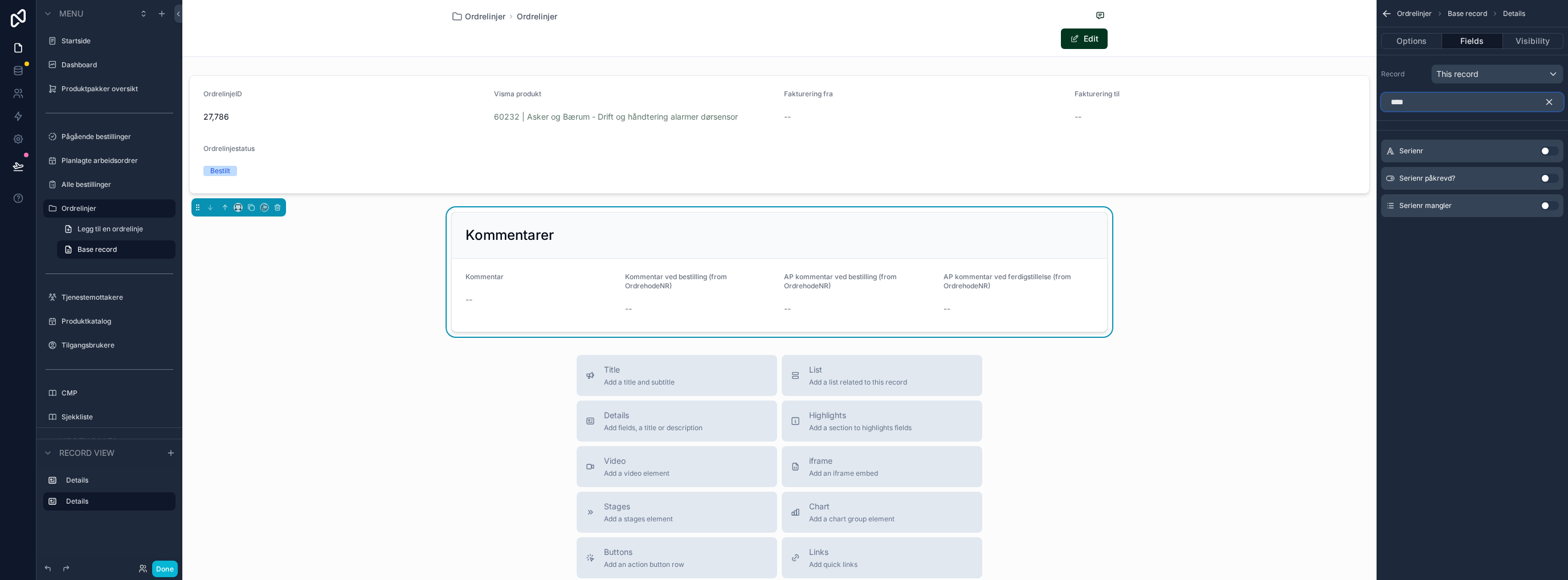
type input "****"
click at [1548, 150] on button "Use setting" at bounding box center [1550, 151] width 18 height 9
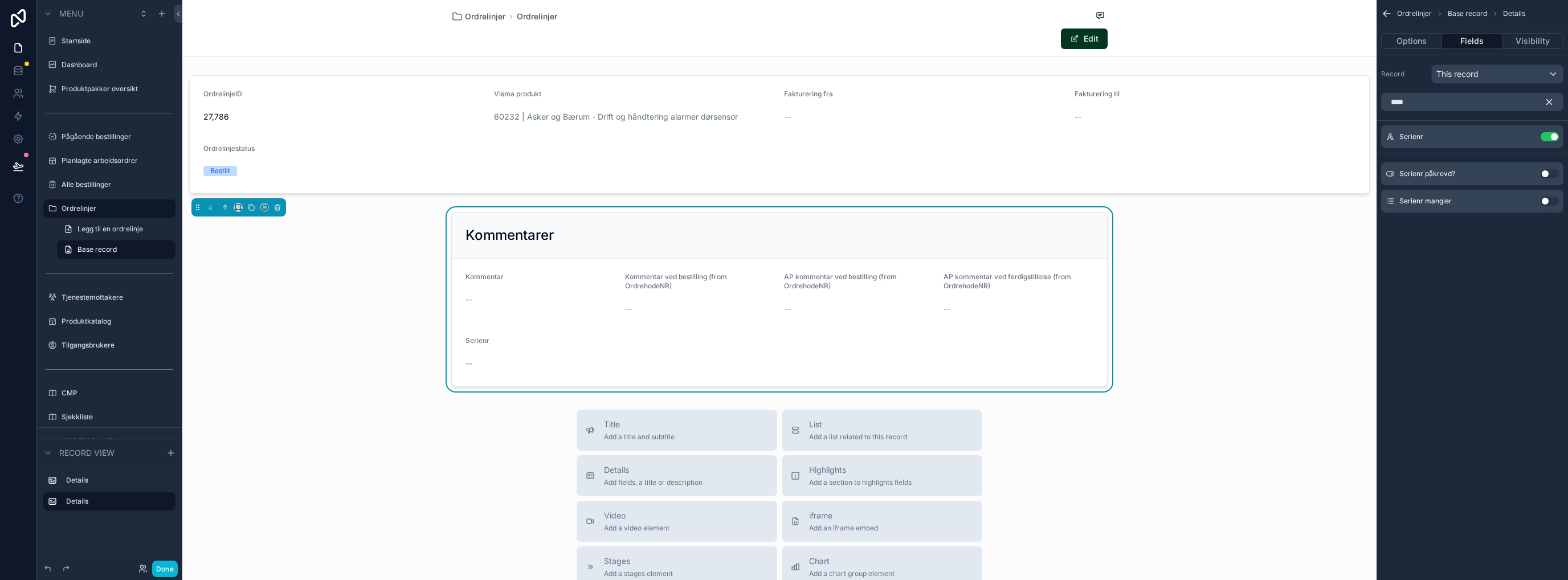
click at [1549, 101] on icon "scrollable content" at bounding box center [1549, 102] width 5 height 5
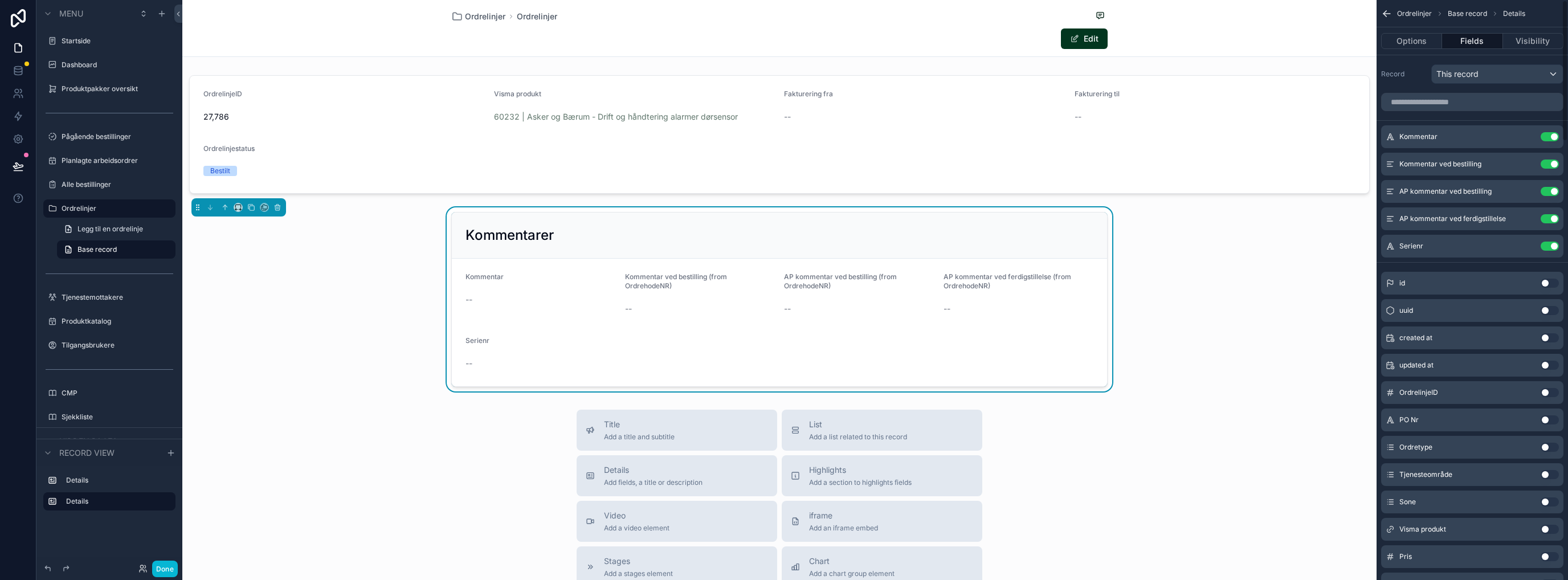
click at [1288, 279] on div "Kommentarer Kommentar -- Kommentar ved bestilling (from OrdrehodeNR) -- AP komm…" at bounding box center [780, 299] width 1194 height 184
click at [161, 565] on button "Done" at bounding box center [165, 568] width 26 height 16
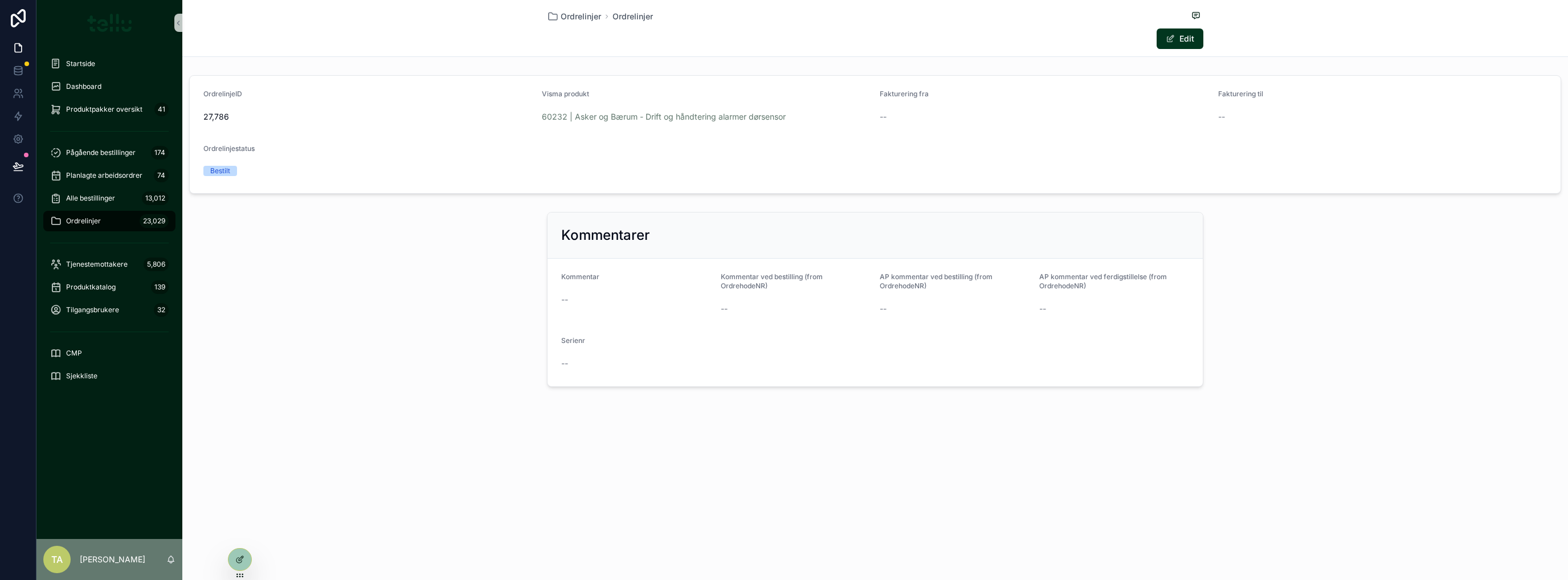
click at [0, 0] on icon at bounding box center [0, 0] width 0 height 0
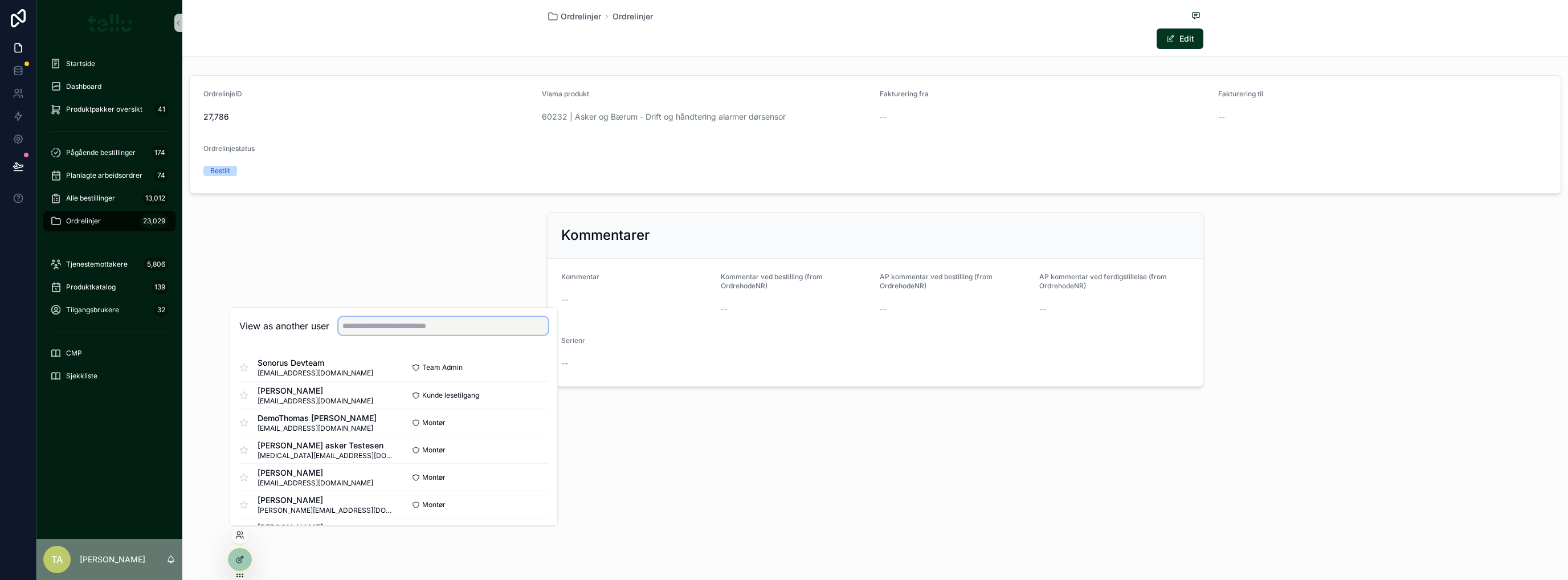
click at [357, 326] on input "text" at bounding box center [443, 326] width 209 height 18
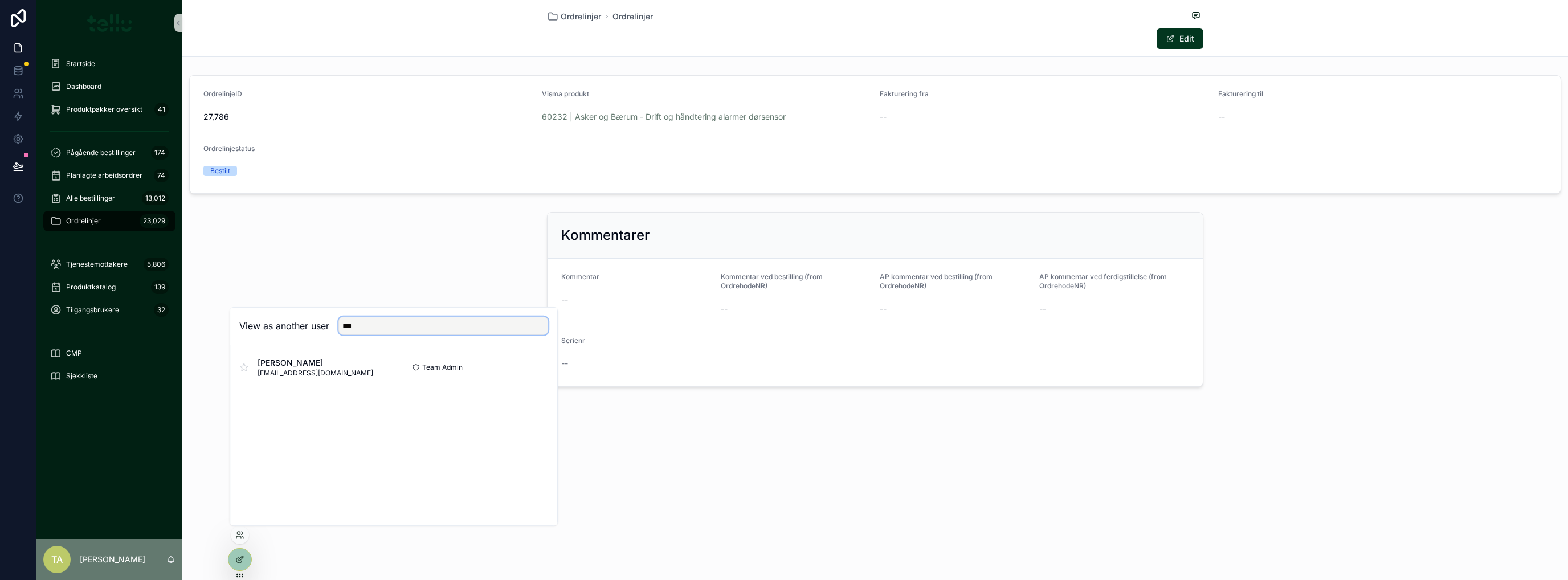
type input "***"
click at [0, 0] on button "Select" at bounding box center [0, 0] width 0 height 0
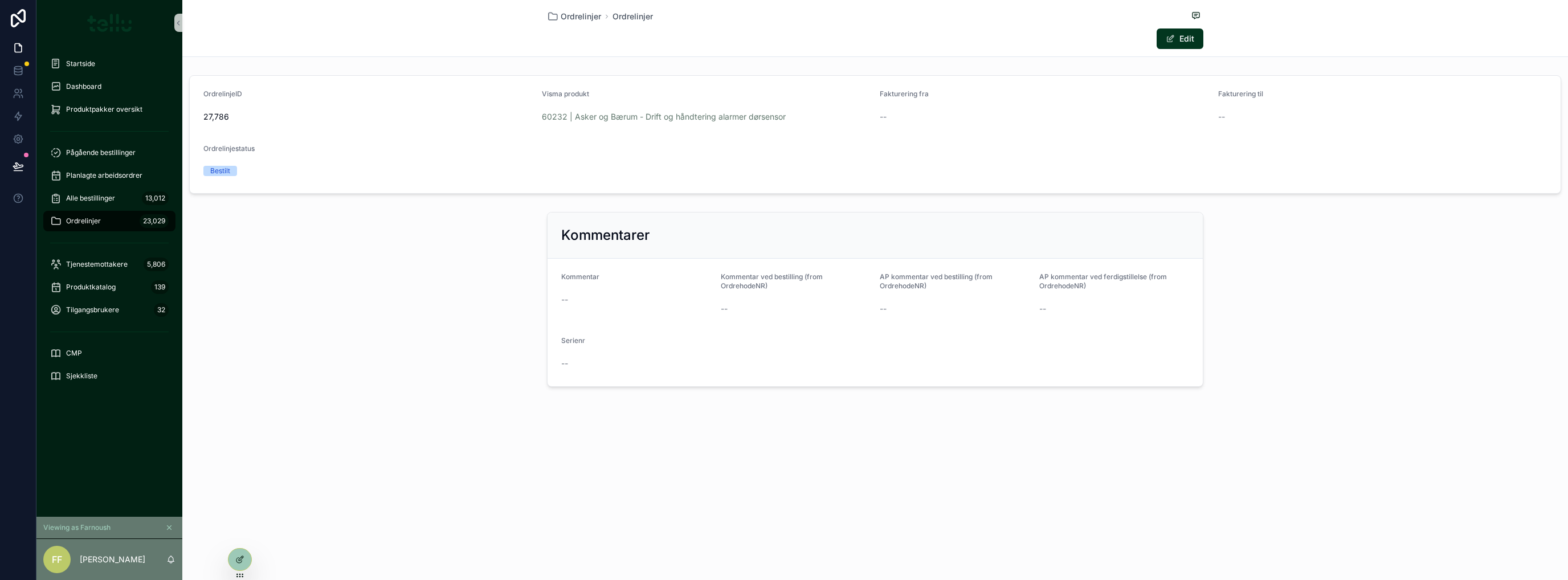
click at [1185, 34] on button "Edit" at bounding box center [1180, 39] width 47 height 21
click at [1193, 40] on button "Done" at bounding box center [1177, 39] width 52 height 21
click at [464, 361] on div "Kommentarer Kommentar -- Kommentar ved bestilling (from OrdrehodeNR) -- AP komm…" at bounding box center [875, 299] width 1385 height 184
drag, startPoint x: 563, startPoint y: 363, endPoint x: 569, endPoint y: 363, distance: 6.0
click at [569, 363] on div "--" at bounding box center [636, 363] width 150 height 12
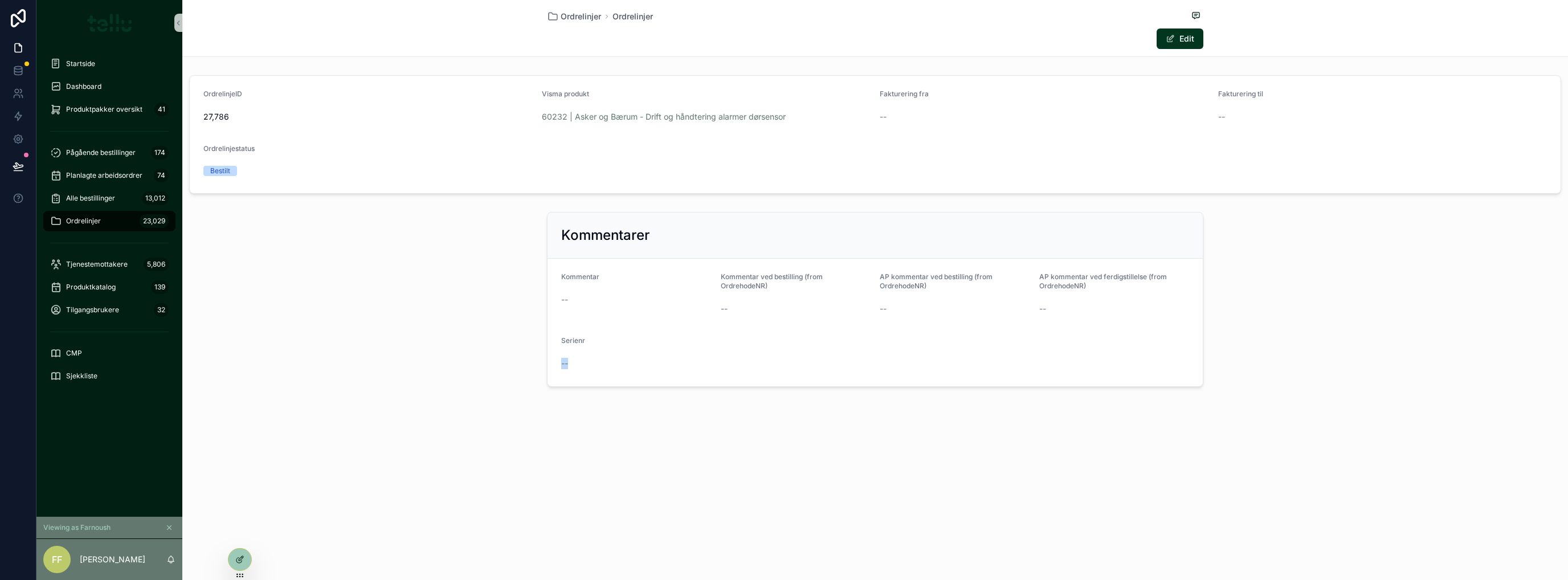
click at [471, 390] on div "Kommentarer Kommentar -- Kommentar ved bestilling (from OrdrehodeNR) -- AP komm…" at bounding box center [875, 299] width 1385 height 184
click at [298, 338] on div "Kommentarer Kommentar -- Kommentar ved bestilling (from OrdrehodeNR) -- AP komm…" at bounding box center [875, 299] width 1385 height 184
